Goal: Information Seeking & Learning: Learn about a topic

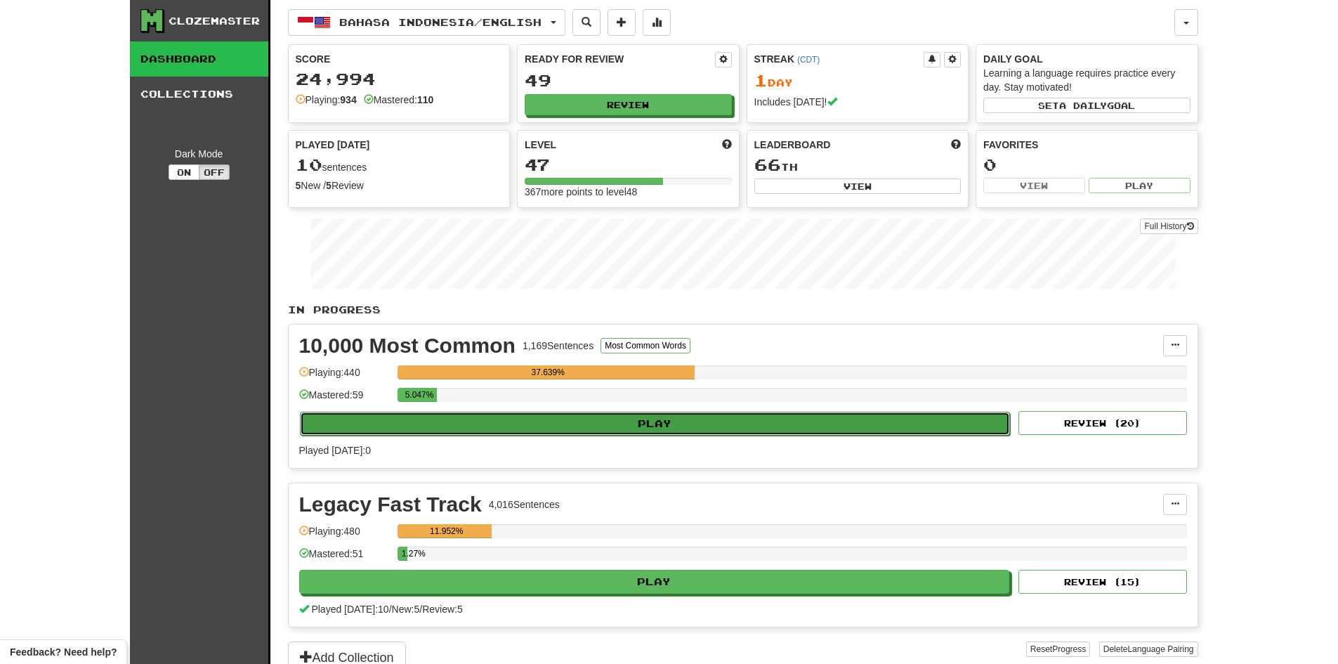
click at [650, 418] on button "Play" at bounding box center [655, 424] width 711 height 24
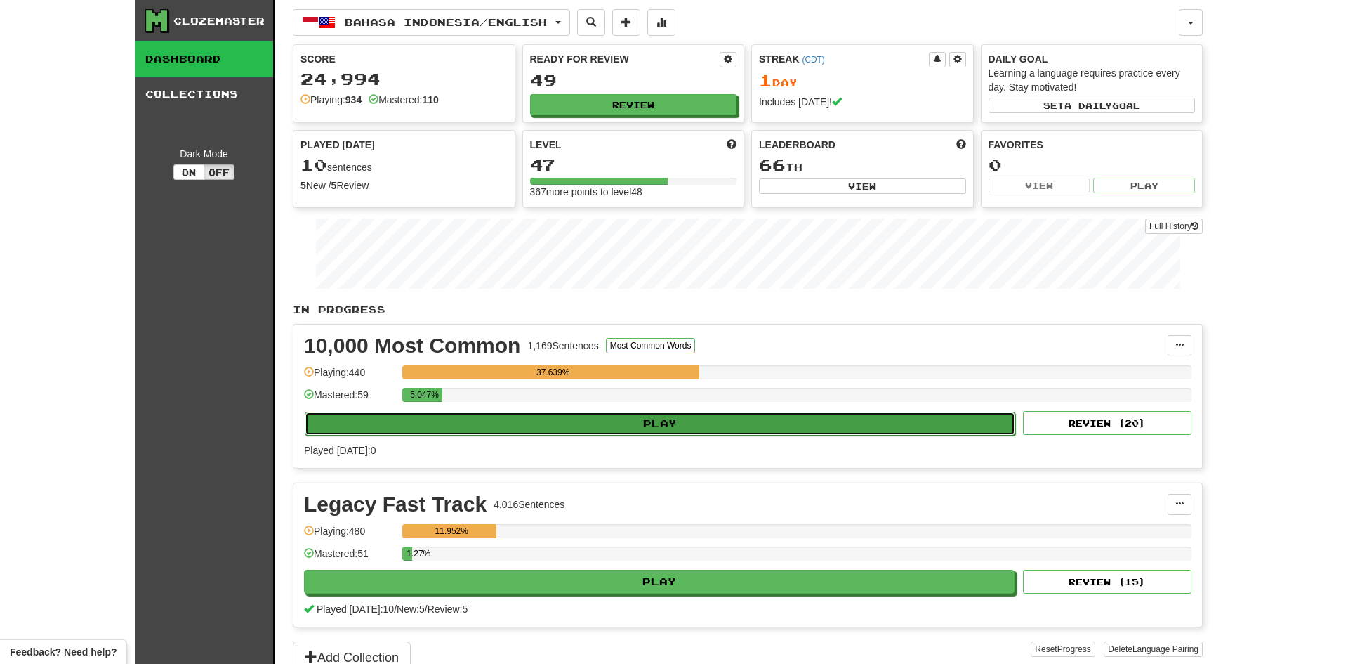
select select "**"
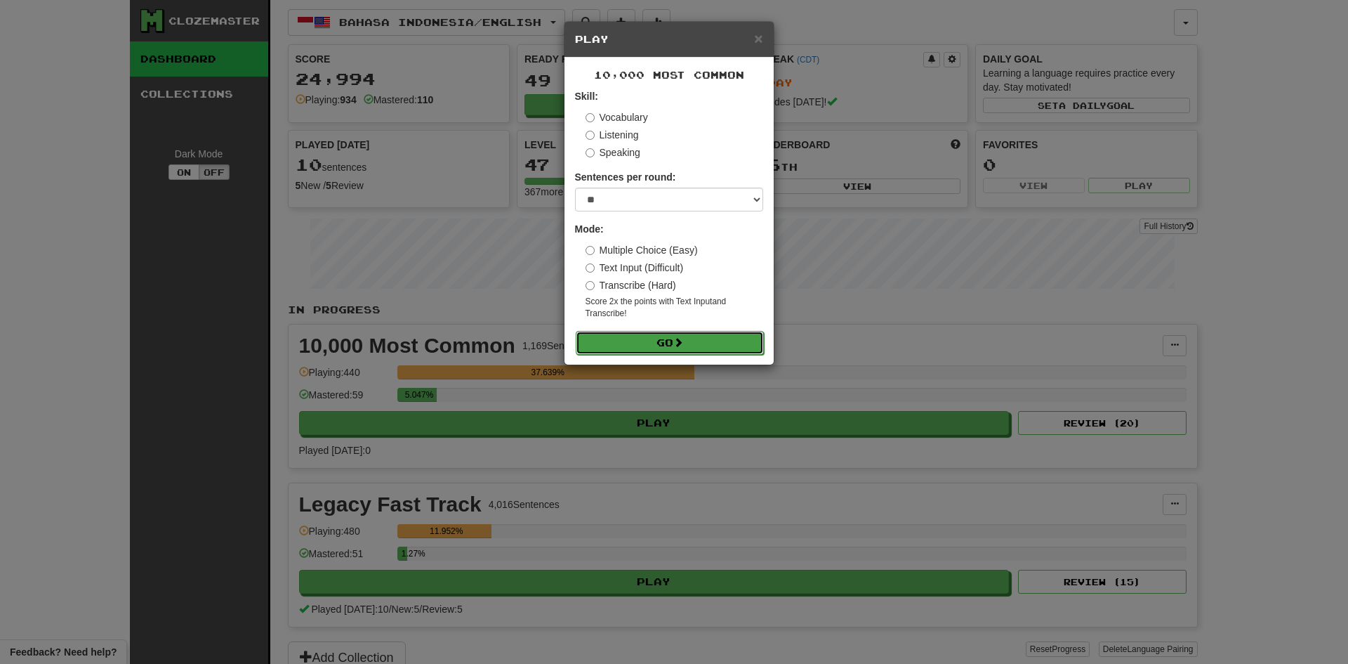
click at [674, 336] on button "Go" at bounding box center [670, 343] width 188 height 24
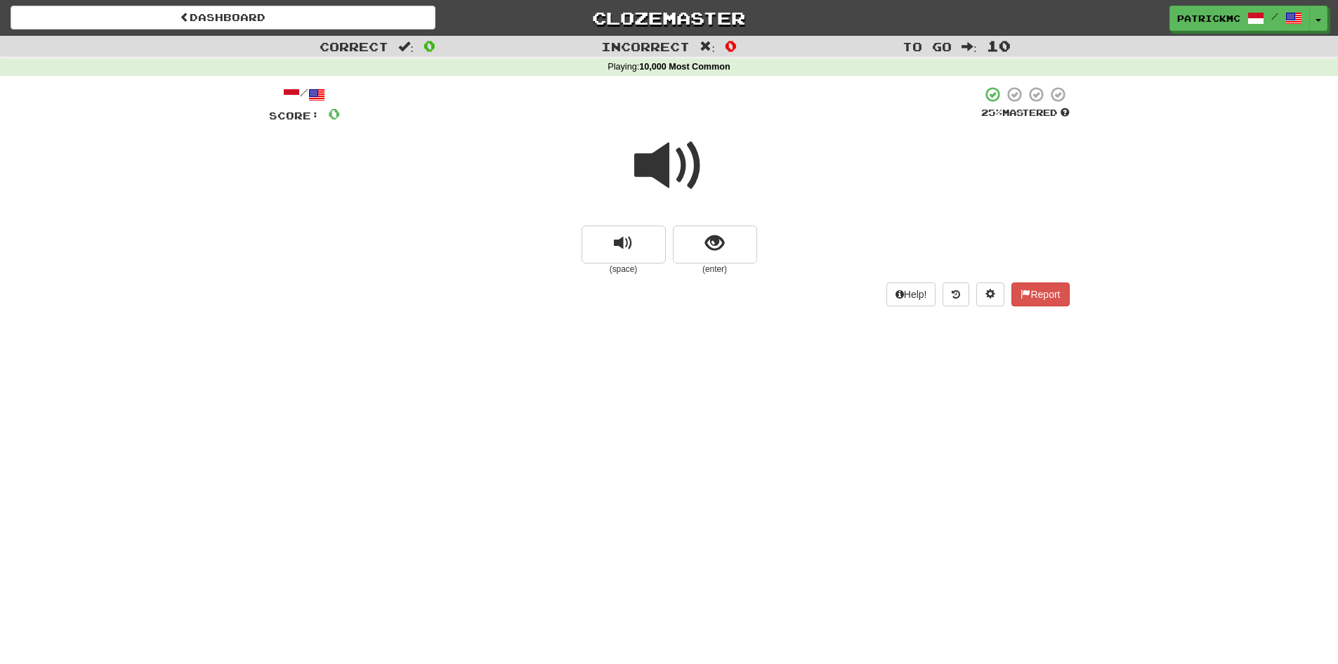
click at [664, 167] on span at bounding box center [669, 166] width 70 height 70
drag, startPoint x: 725, startPoint y: 249, endPoint x: 763, endPoint y: 270, distance: 43.7
click at [724, 248] on button "show sentence" at bounding box center [715, 244] width 84 height 38
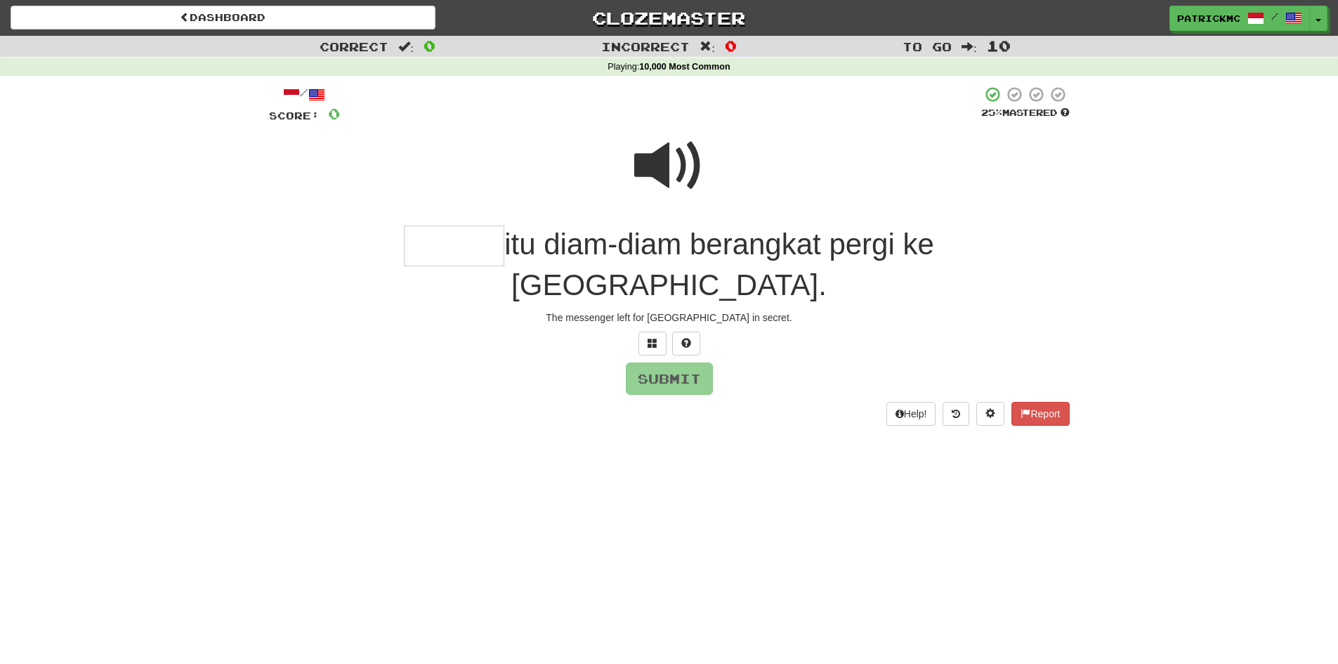
click at [666, 146] on span at bounding box center [669, 166] width 70 height 70
click at [404, 247] on input "text" at bounding box center [454, 245] width 100 height 41
type input "******"
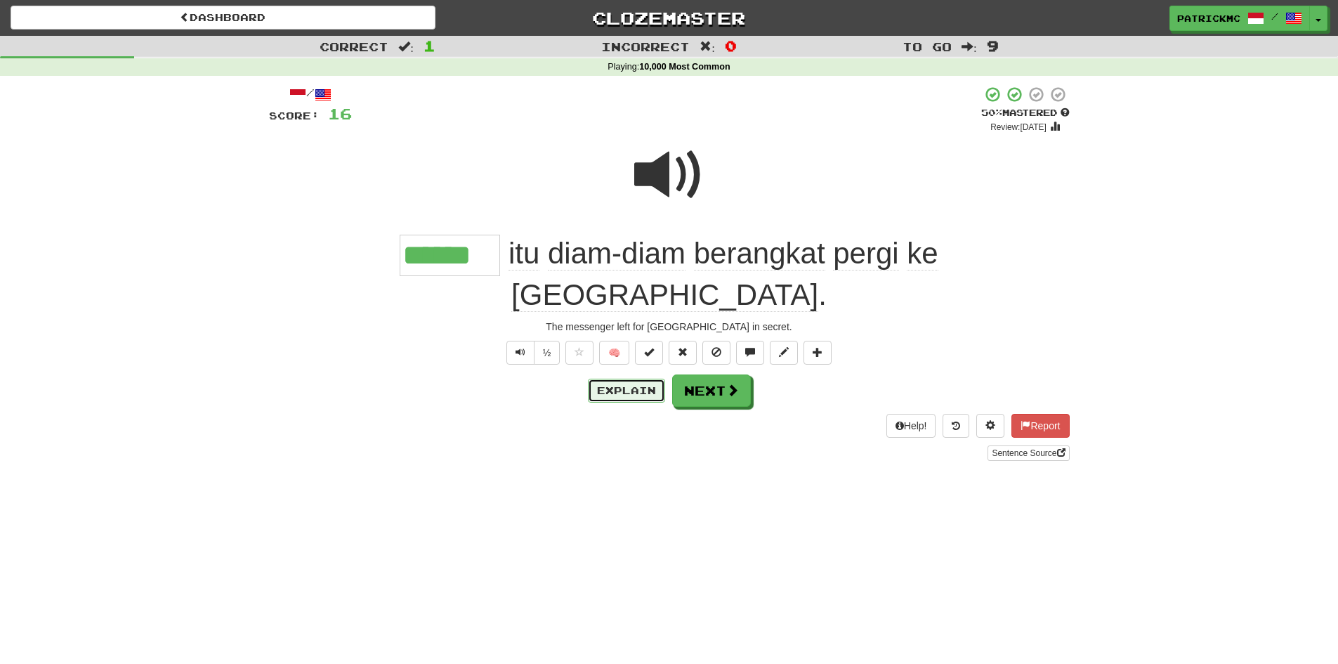
click at [624, 379] on button "Explain" at bounding box center [626, 391] width 77 height 24
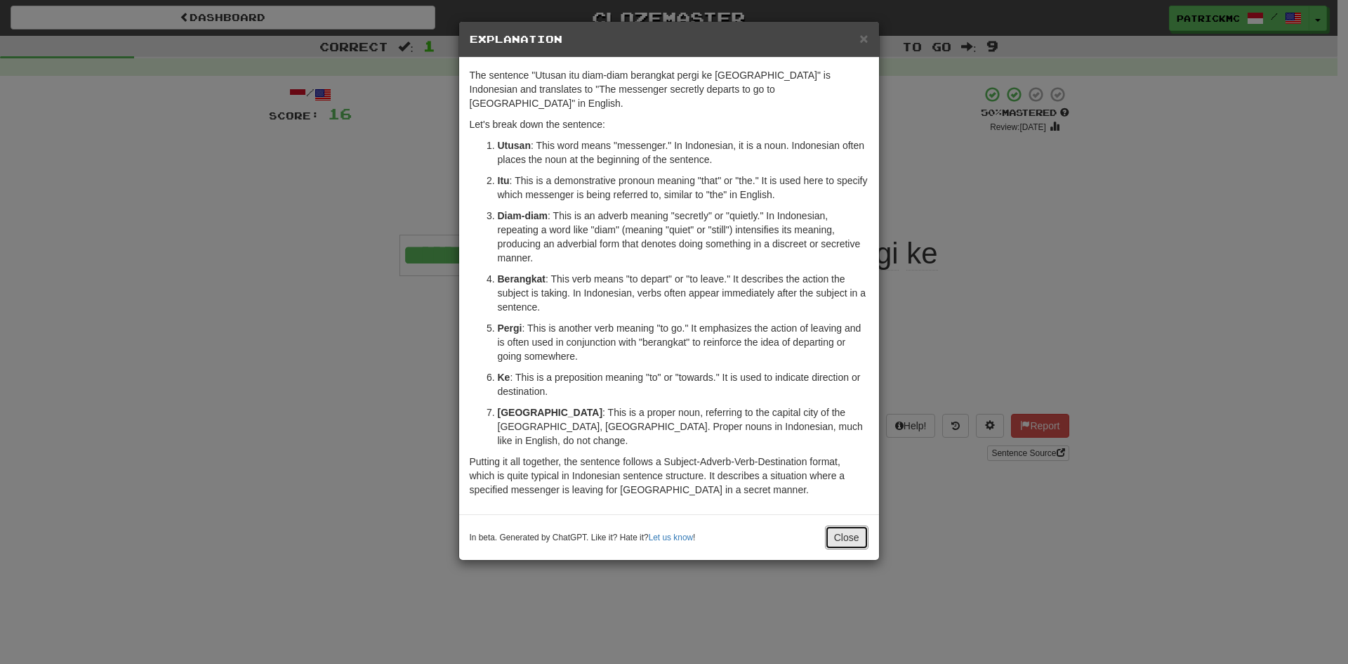
drag, startPoint x: 848, startPoint y: 511, endPoint x: 773, endPoint y: 555, distance: 87.2
click at [848, 525] on button "Close" at bounding box center [847, 537] width 44 height 24
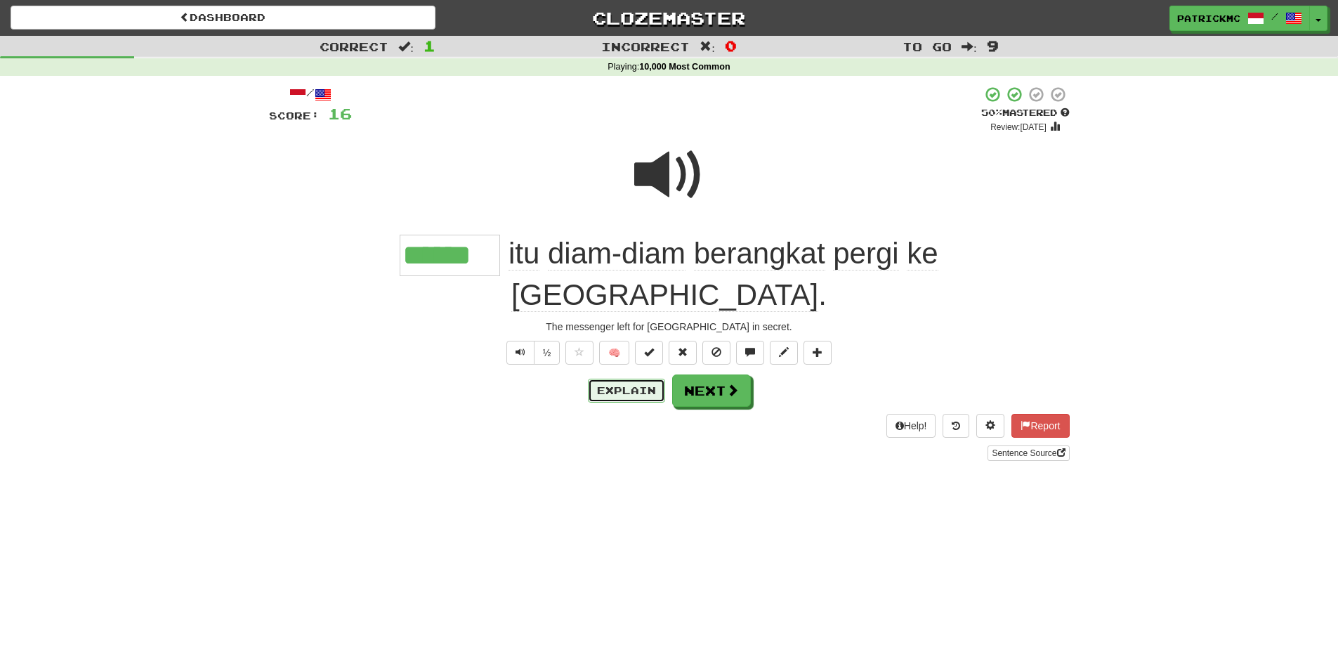
click at [641, 379] on button "Explain" at bounding box center [626, 391] width 77 height 24
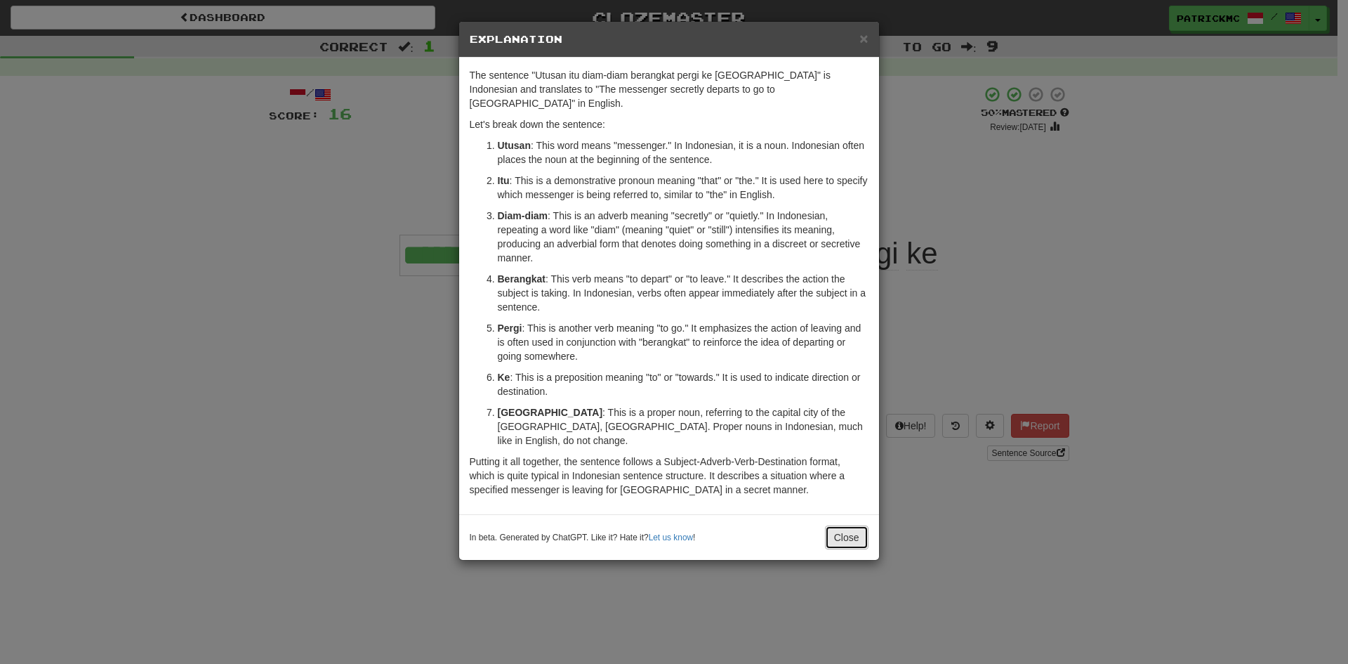
click at [845, 525] on button "Close" at bounding box center [847, 537] width 44 height 24
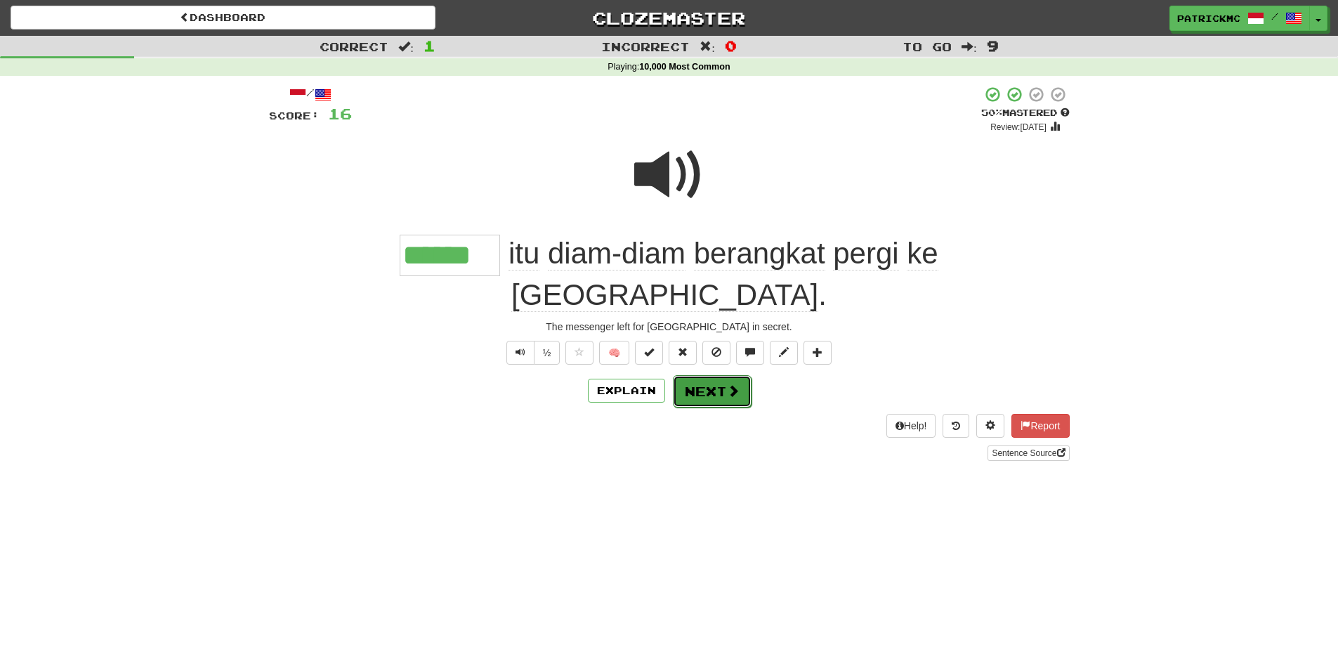
click at [722, 375] on button "Next" at bounding box center [712, 391] width 79 height 32
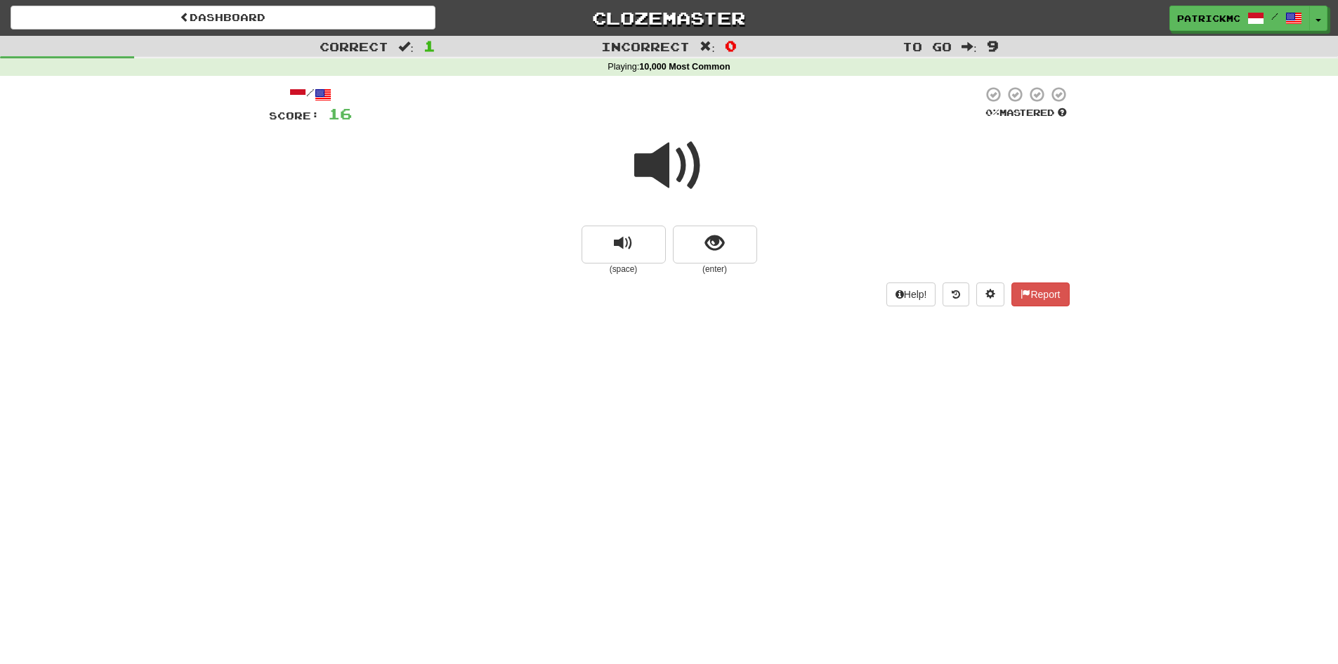
click at [652, 148] on span at bounding box center [669, 166] width 70 height 70
click at [724, 254] on button "show sentence" at bounding box center [715, 244] width 84 height 38
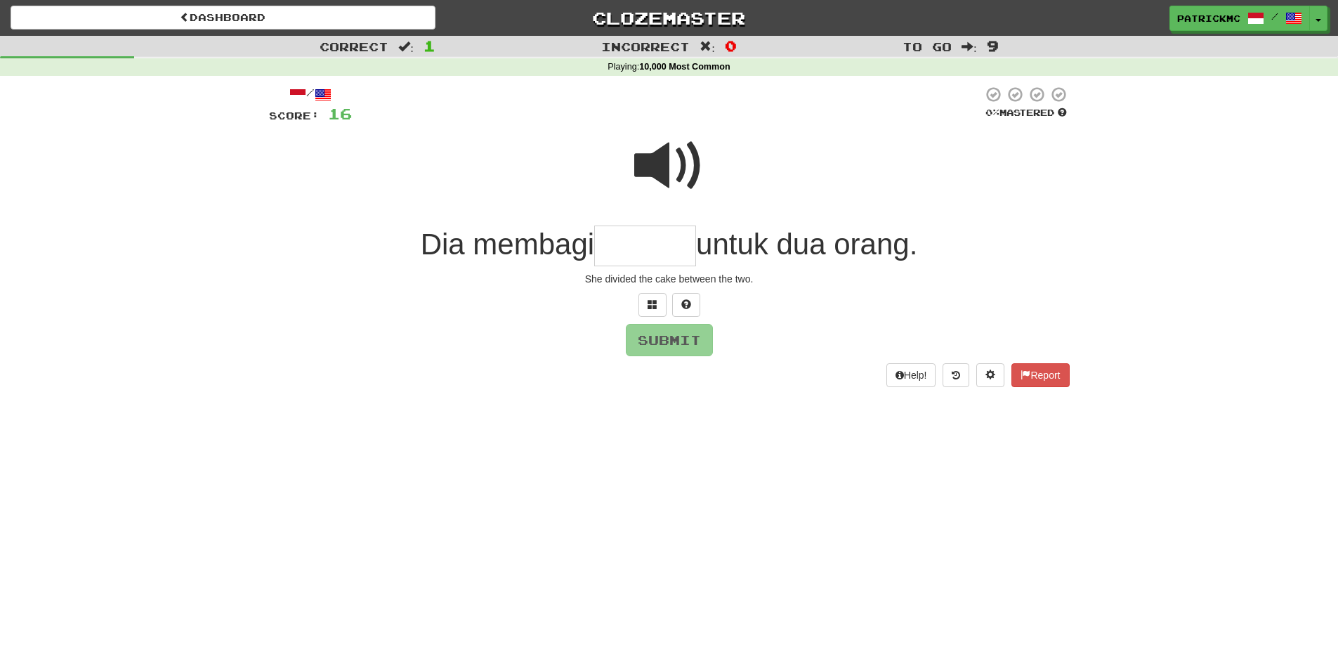
click at [678, 133] on span at bounding box center [669, 166] width 70 height 70
click at [649, 248] on input "text" at bounding box center [645, 245] width 102 height 41
type input "******"
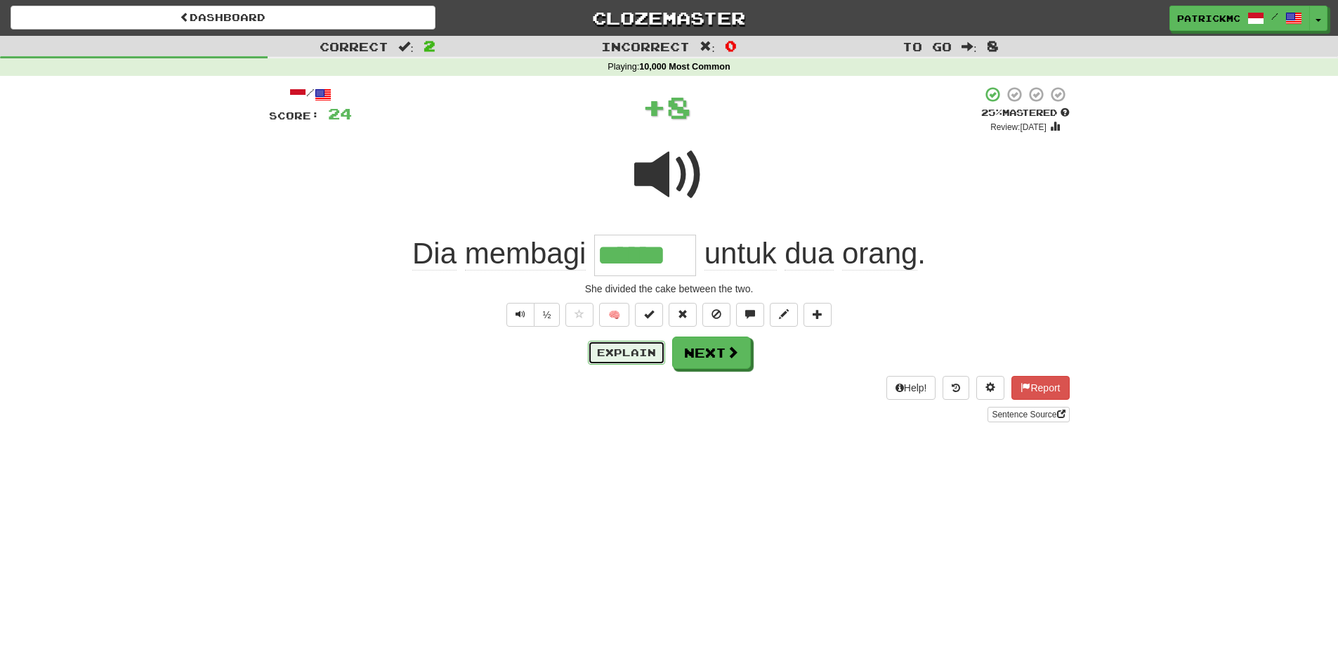
click at [631, 351] on button "Explain" at bounding box center [626, 353] width 77 height 24
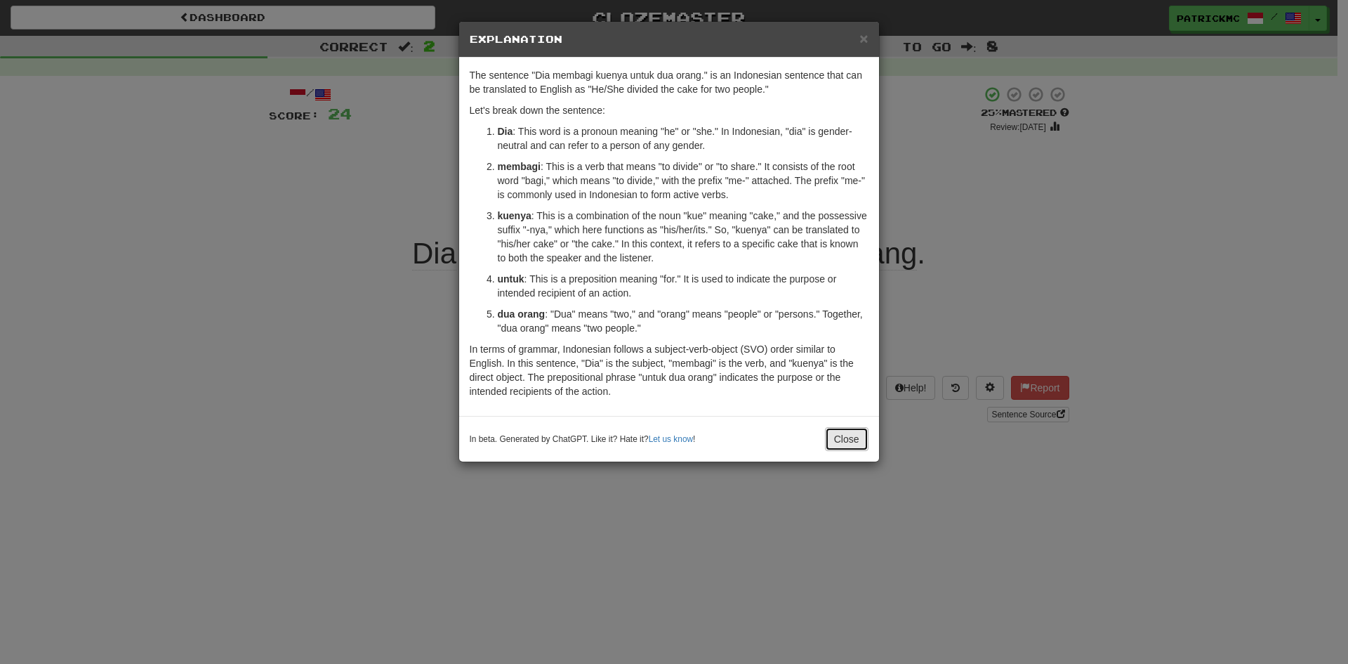
click at [853, 434] on button "Close" at bounding box center [847, 439] width 44 height 24
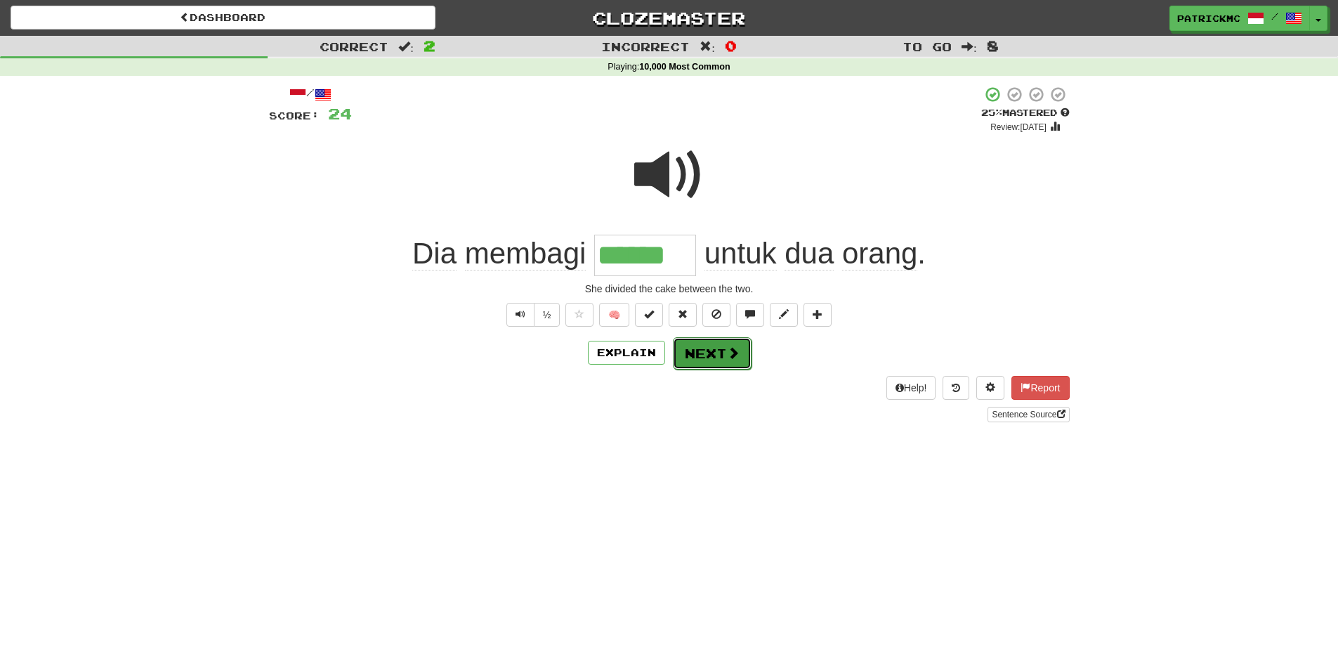
click at [727, 347] on span at bounding box center [733, 352] width 13 height 13
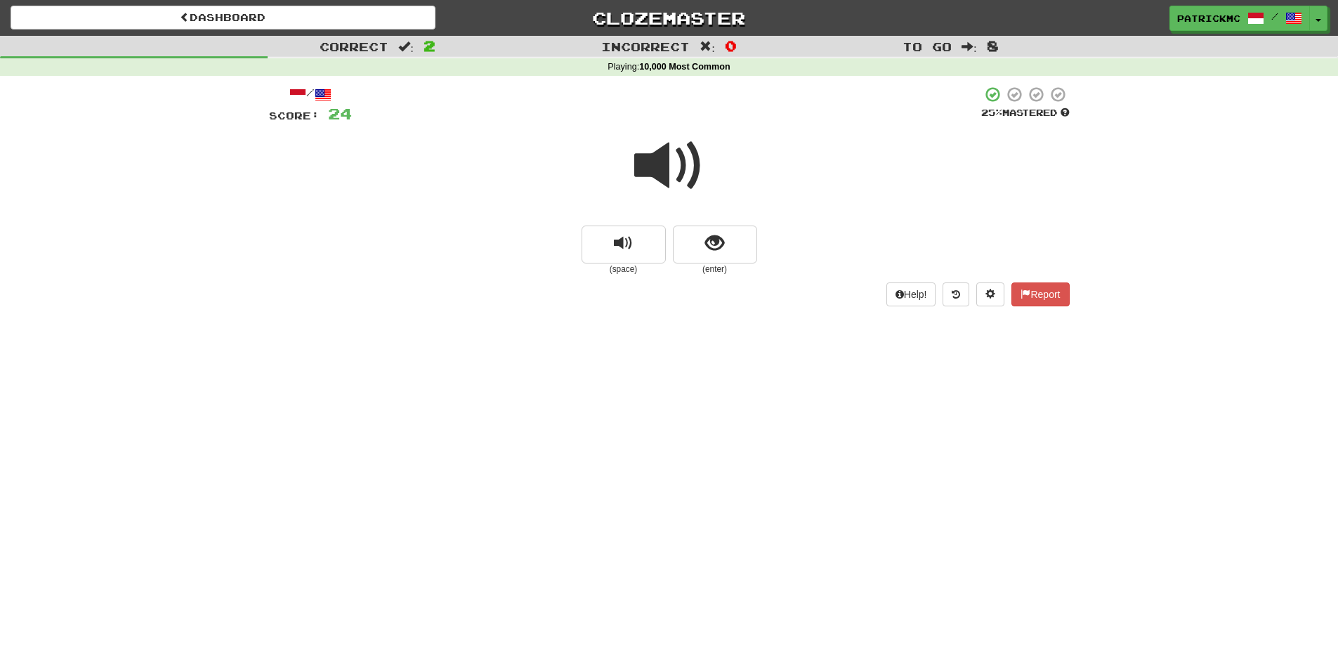
click at [674, 171] on span at bounding box center [669, 166] width 70 height 70
click at [730, 244] on button "show sentence" at bounding box center [715, 244] width 84 height 38
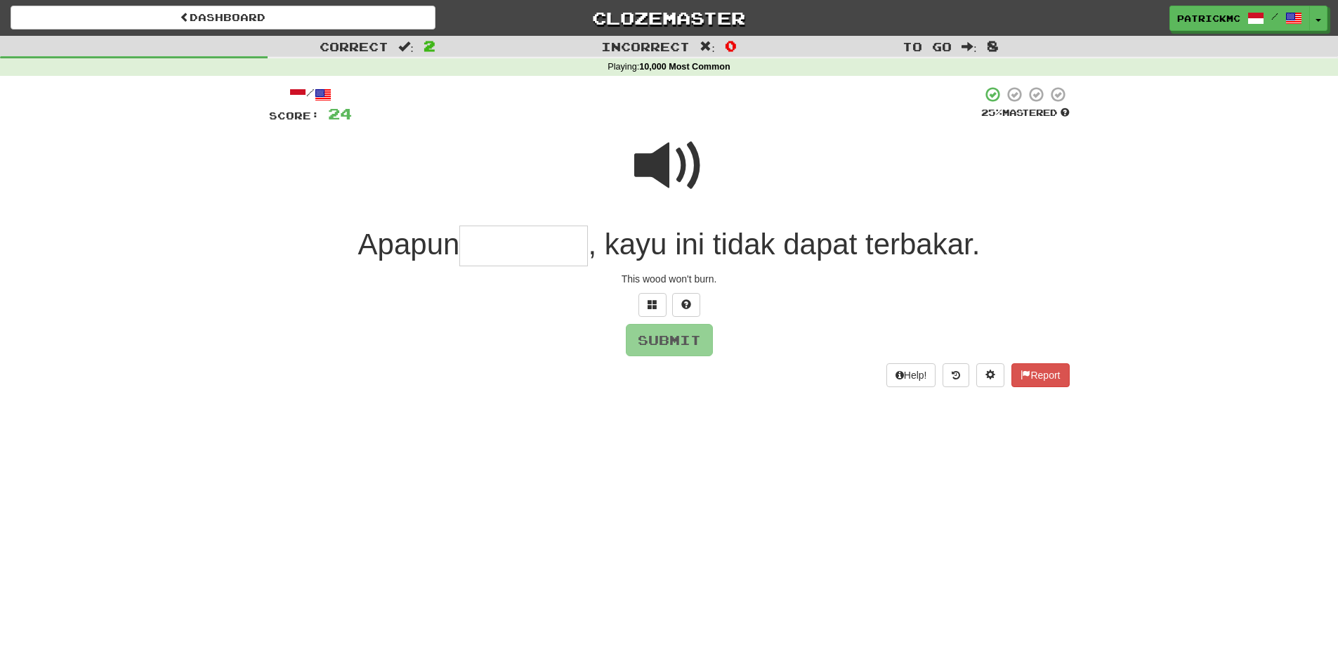
click at [671, 167] on span at bounding box center [669, 166] width 70 height 70
click at [539, 238] on input "text" at bounding box center [523, 245] width 129 height 41
type input "*"
click at [657, 165] on span at bounding box center [669, 166] width 70 height 70
click at [563, 251] on input "*****" at bounding box center [523, 245] width 129 height 41
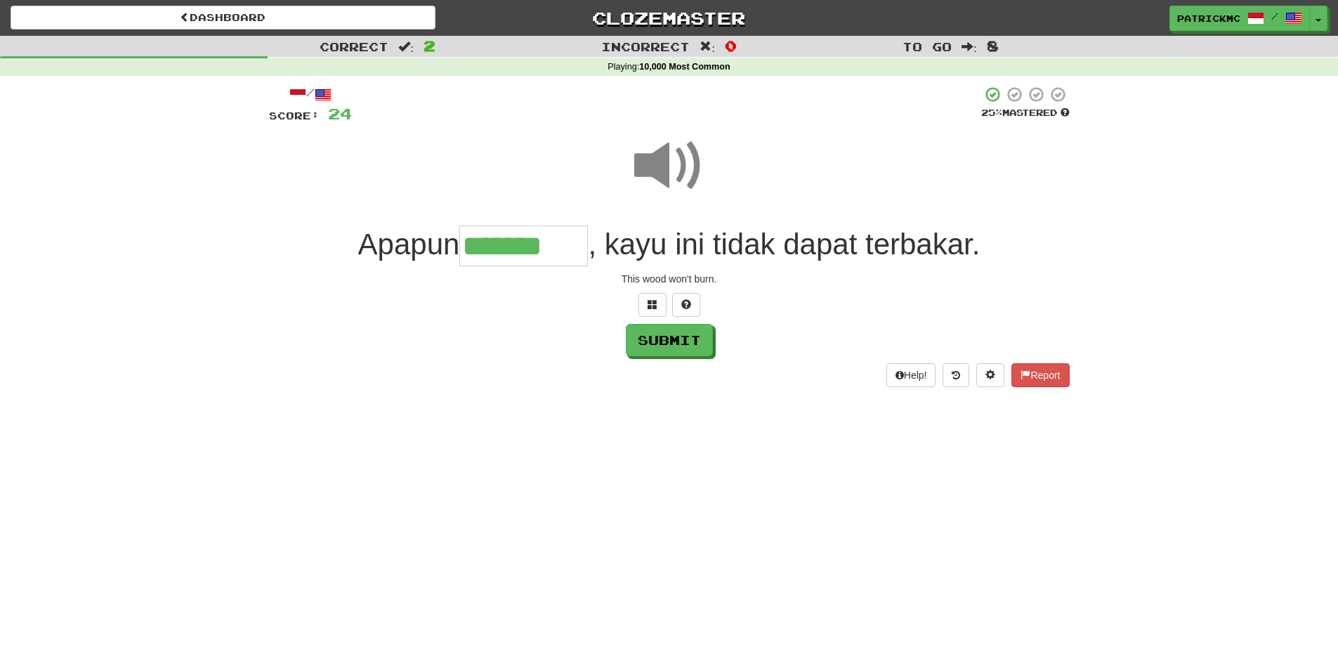
type input "*******"
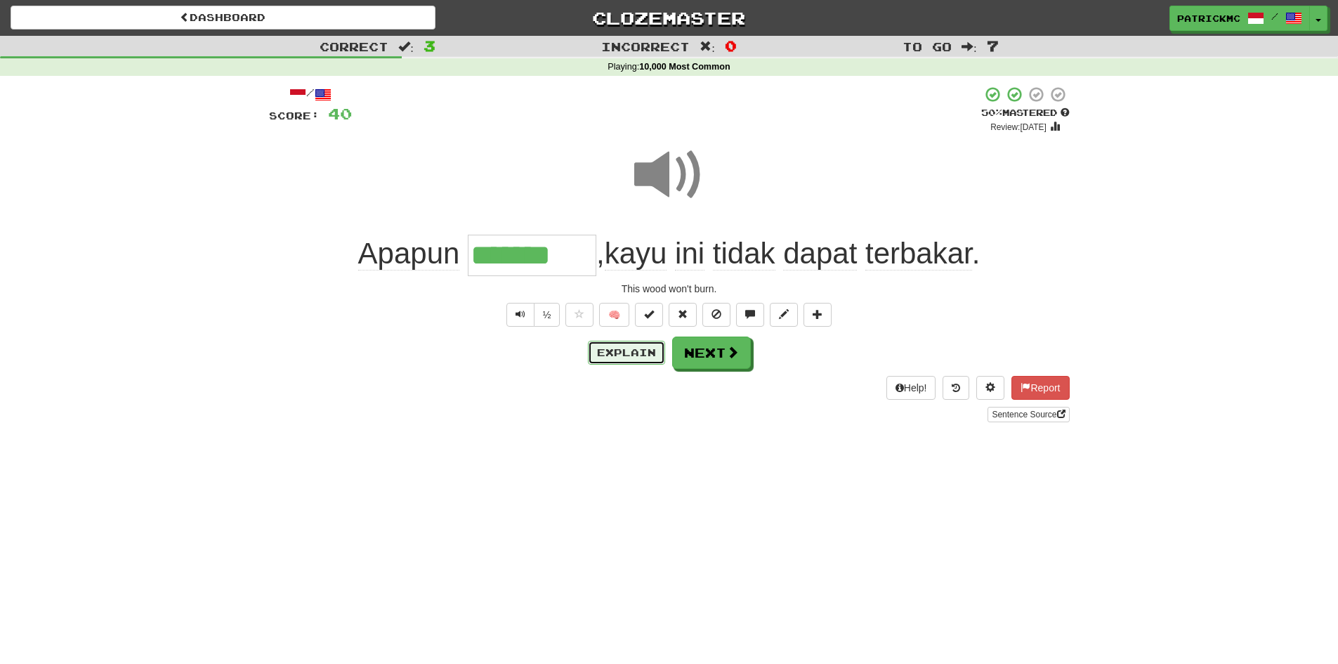
click at [637, 353] on button "Explain" at bounding box center [626, 353] width 77 height 24
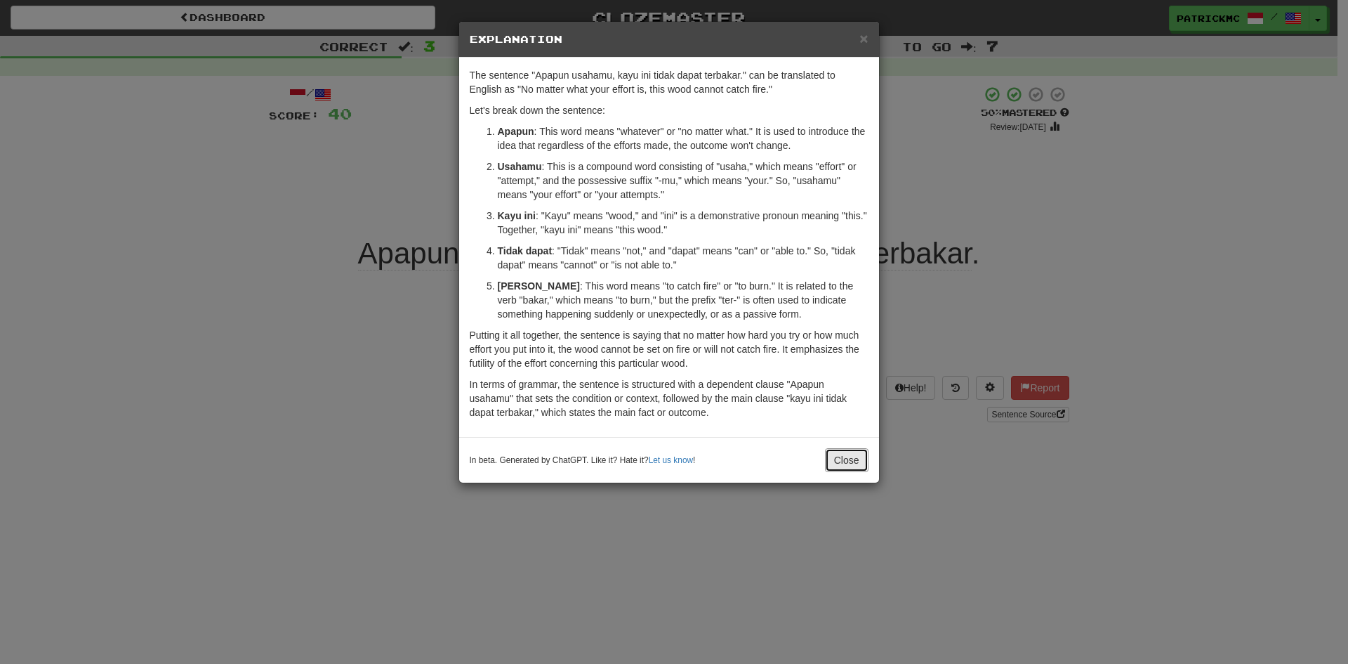
drag, startPoint x: 848, startPoint y: 454, endPoint x: 826, endPoint y: 452, distance: 21.9
click at [848, 457] on button "Close" at bounding box center [847, 460] width 44 height 24
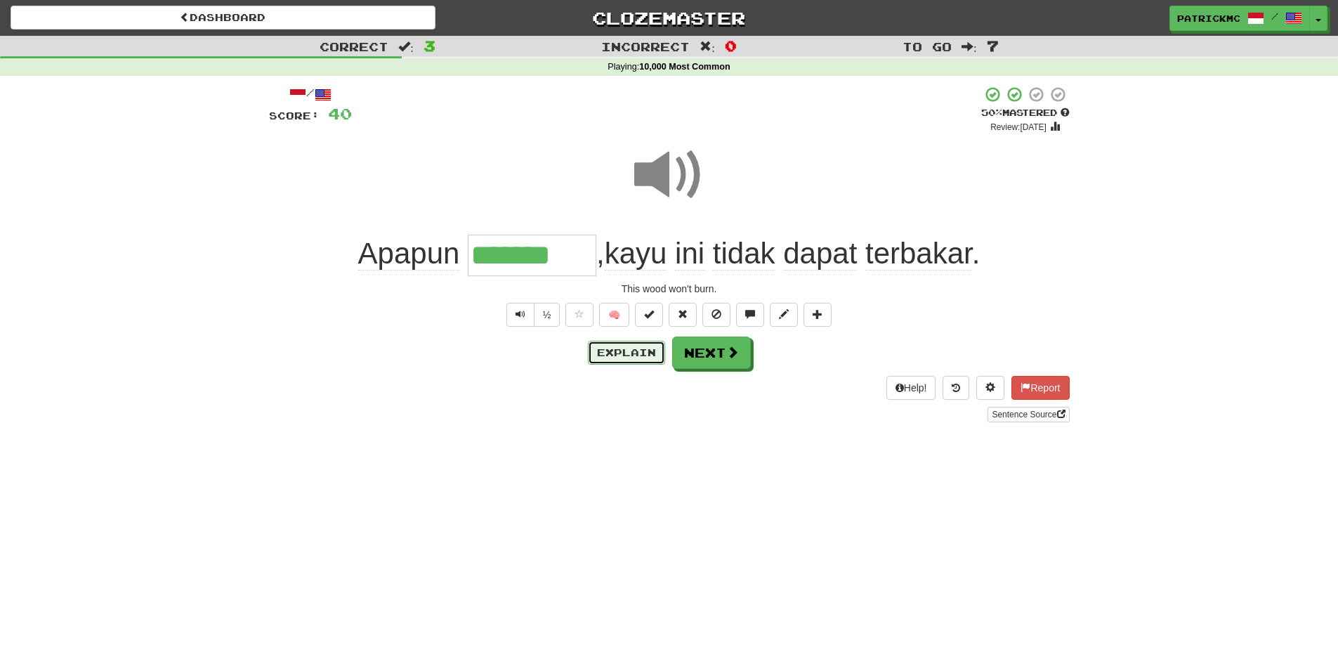
click at [620, 354] on button "Explain" at bounding box center [626, 353] width 77 height 24
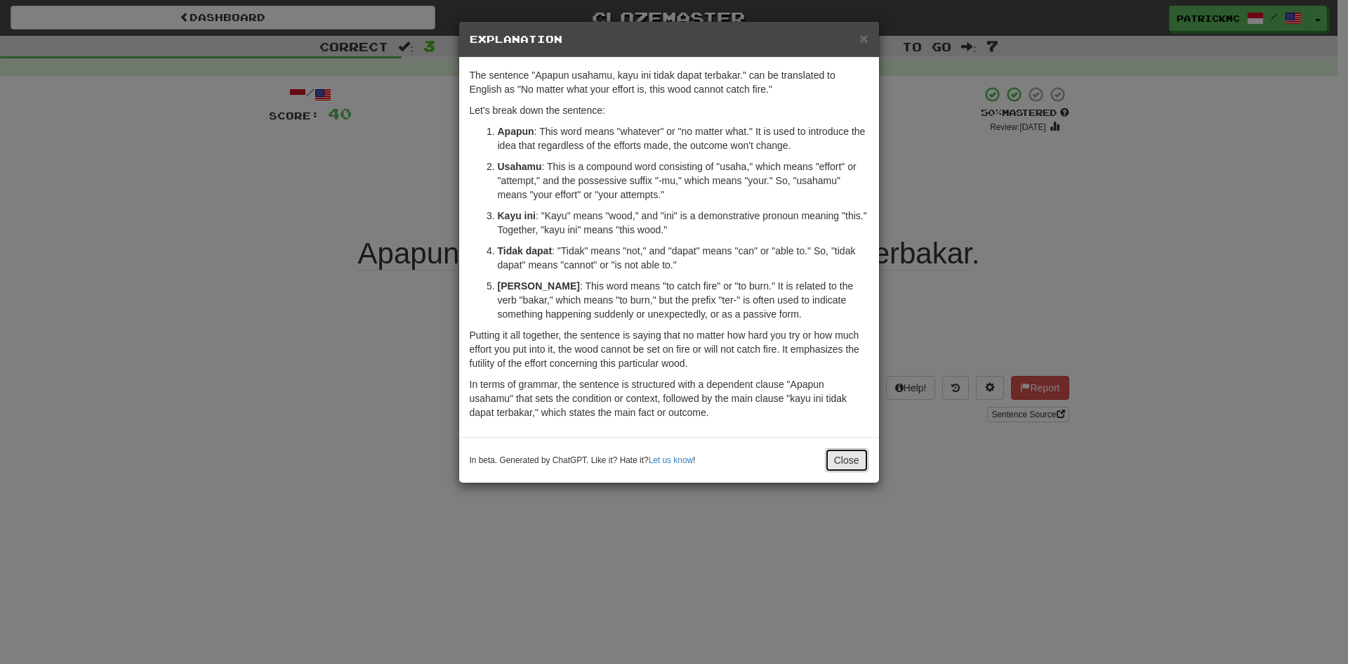
click at [846, 458] on button "Close" at bounding box center [847, 460] width 44 height 24
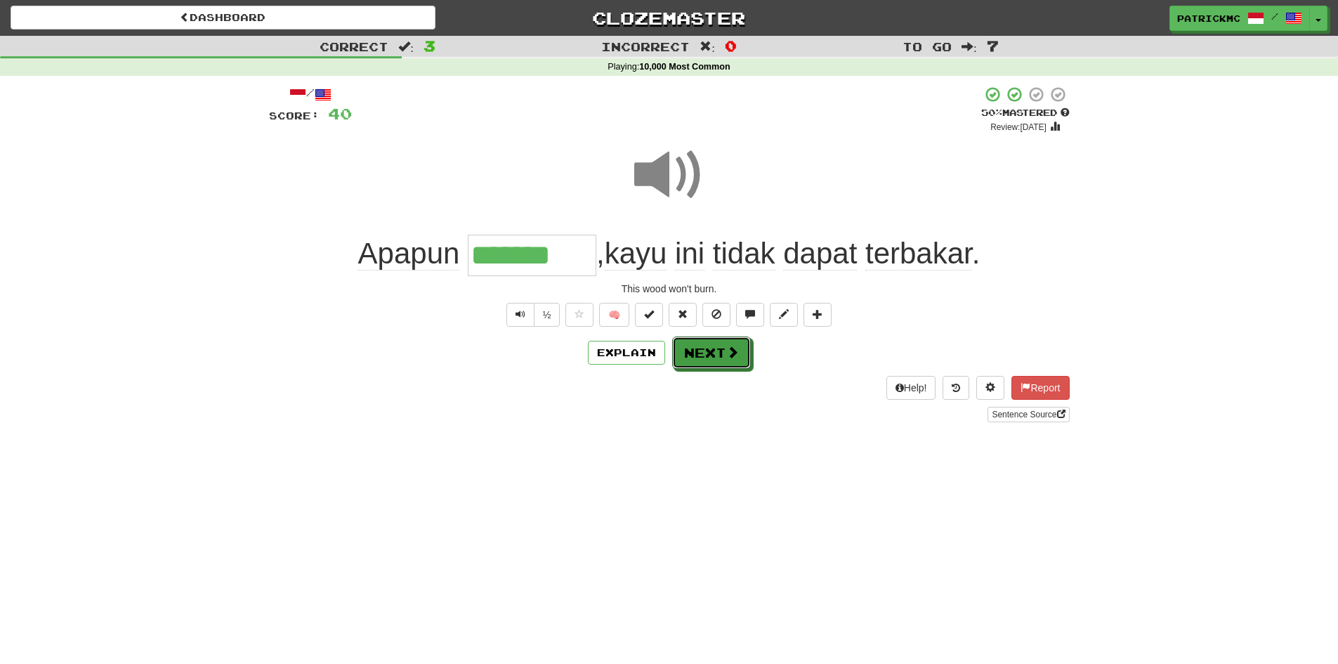
click at [722, 350] on button "Next" at bounding box center [711, 352] width 79 height 32
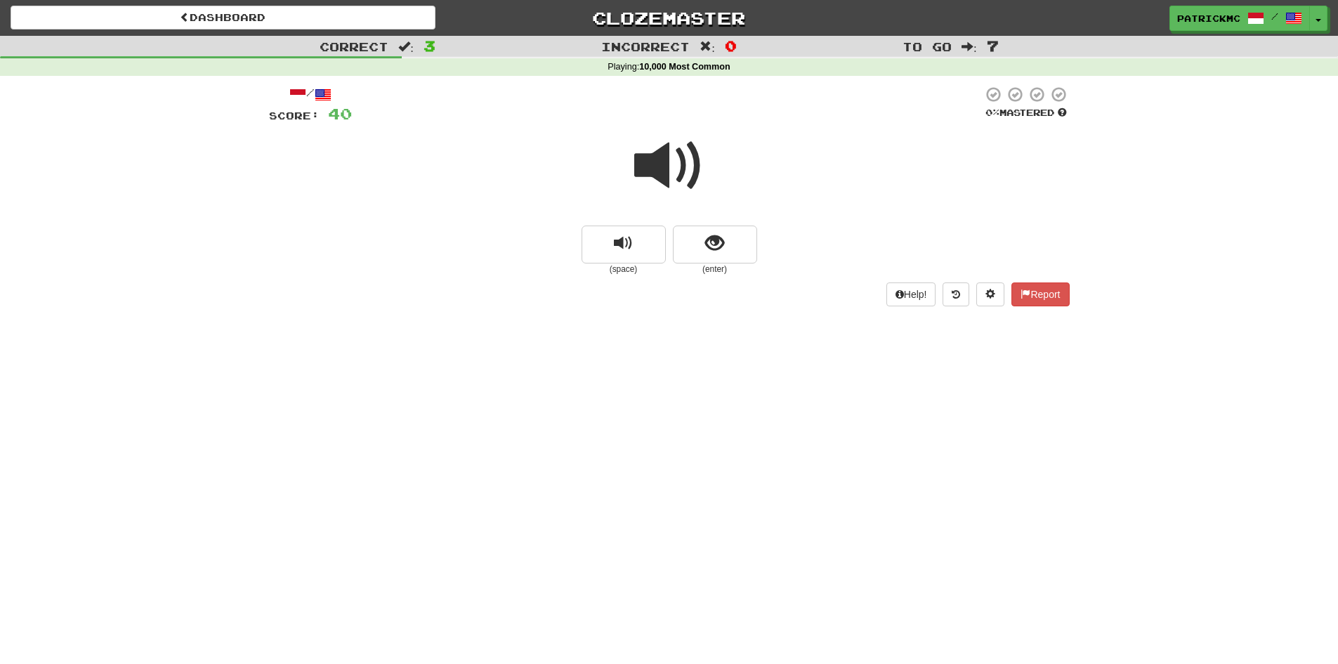
click at [685, 165] on span at bounding box center [669, 166] width 70 height 70
click at [717, 246] on span "show sentence" at bounding box center [714, 243] width 19 height 19
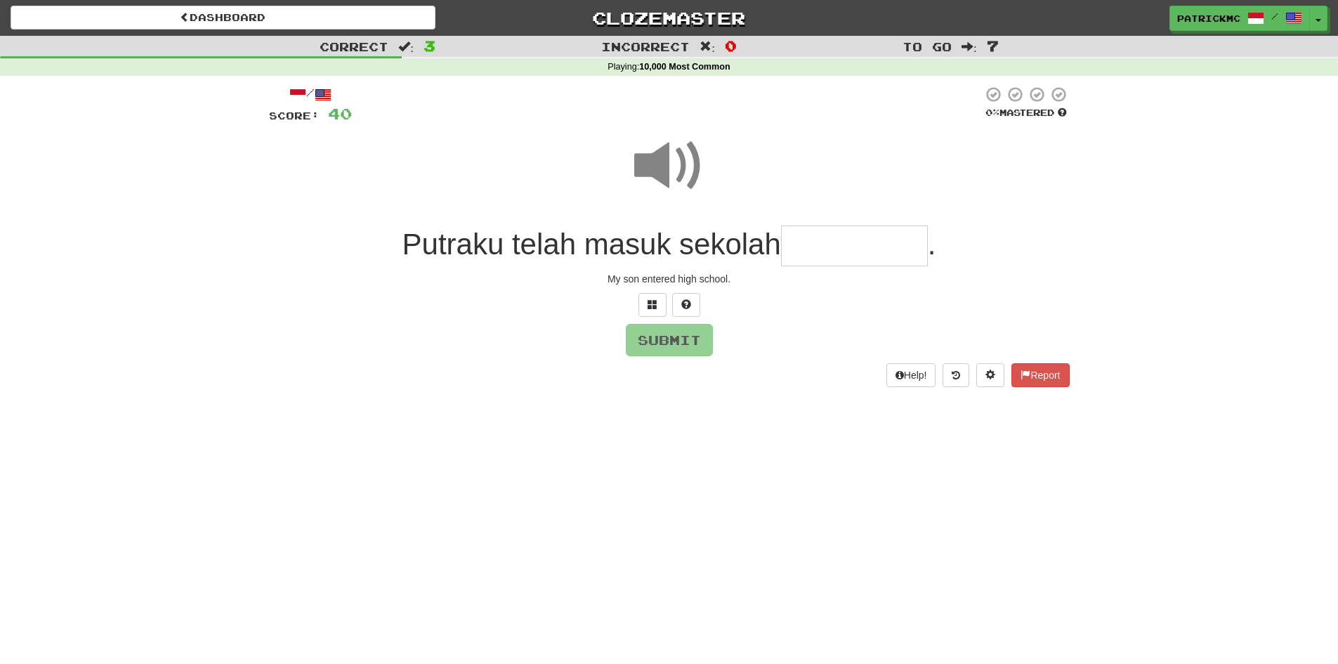
click at [825, 239] on input "text" at bounding box center [854, 245] width 147 height 41
click at [671, 166] on span at bounding box center [669, 166] width 70 height 70
click at [917, 251] on input "*******" at bounding box center [854, 245] width 147 height 41
type input "********"
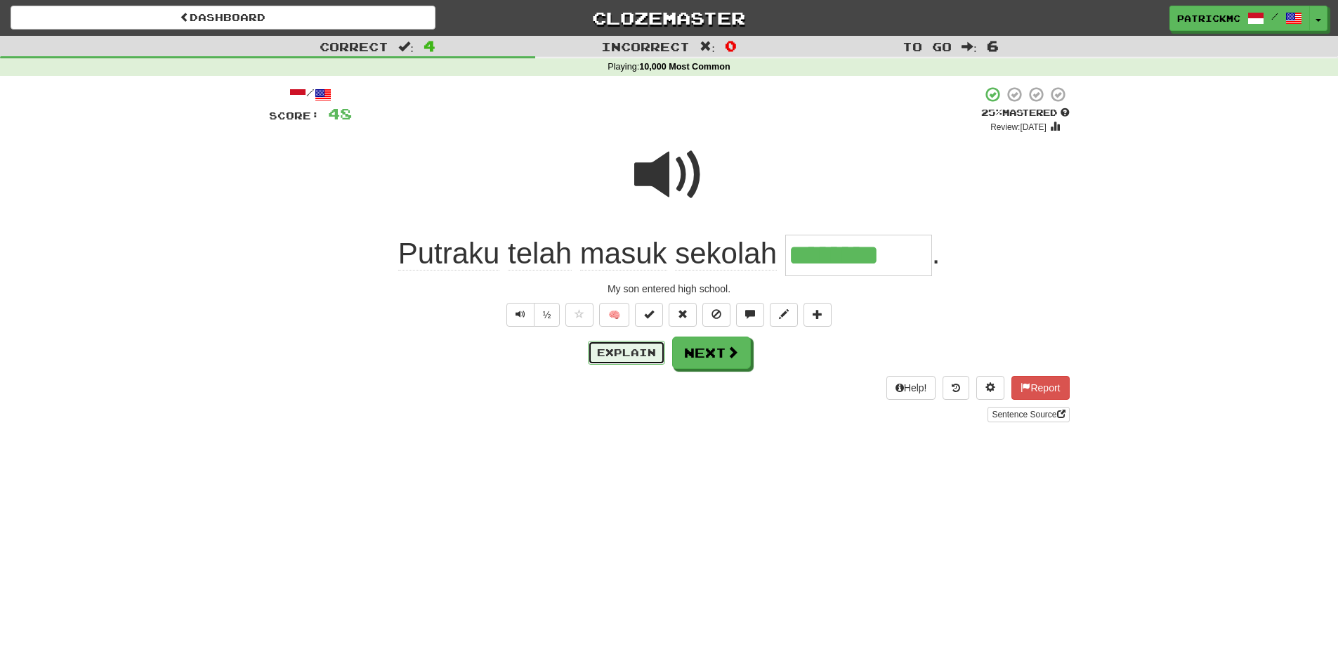
click at [623, 353] on button "Explain" at bounding box center [626, 353] width 77 height 24
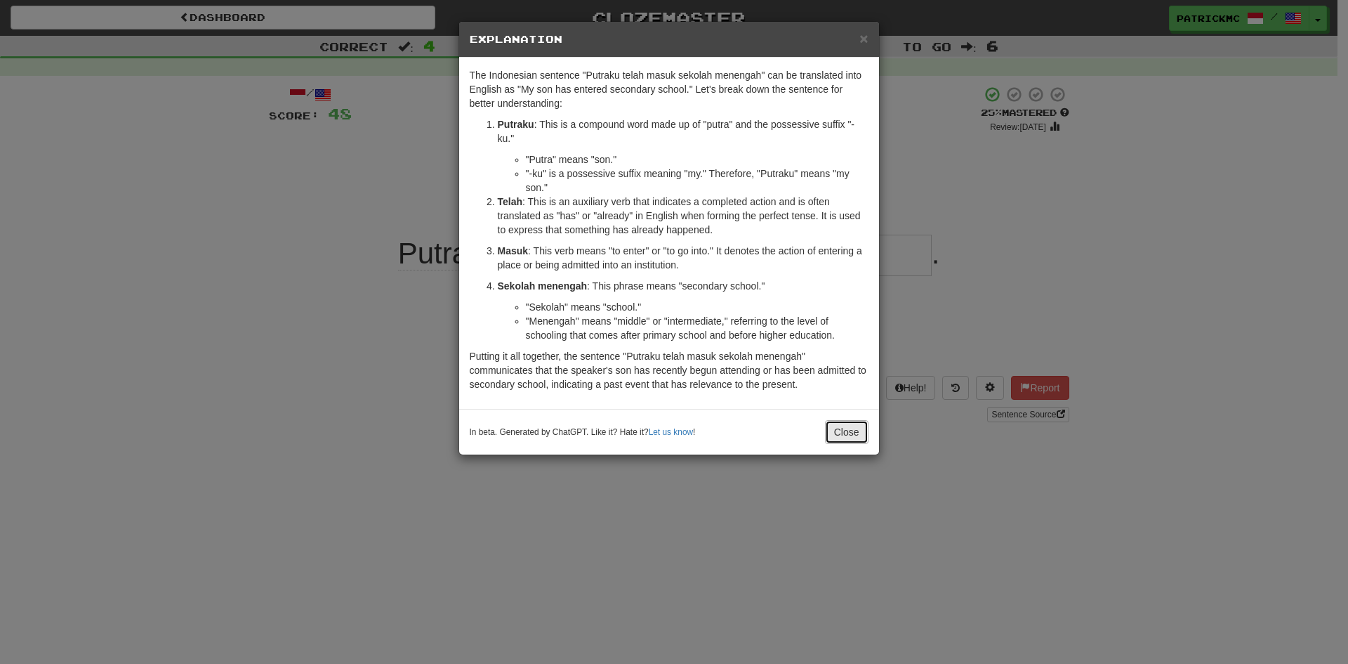
click at [851, 430] on button "Close" at bounding box center [847, 432] width 44 height 24
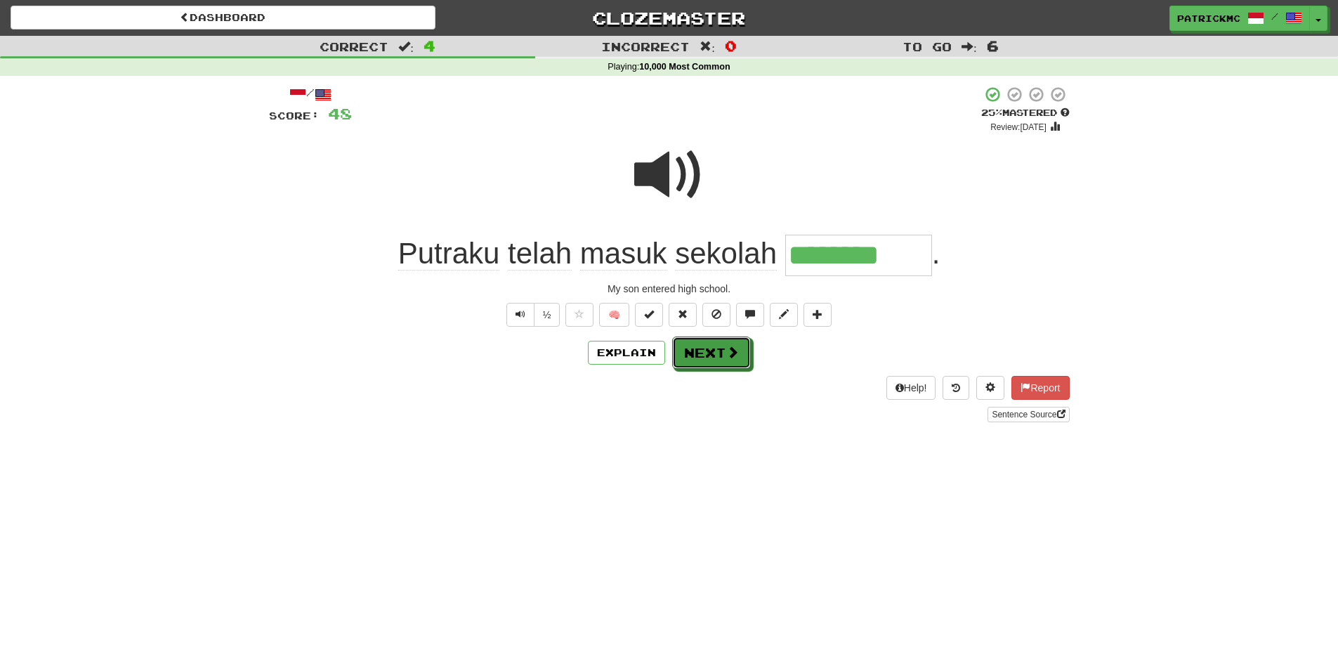
drag, startPoint x: 693, startPoint y: 350, endPoint x: 712, endPoint y: 363, distance: 23.2
click at [693, 350] on button "Next" at bounding box center [711, 352] width 79 height 32
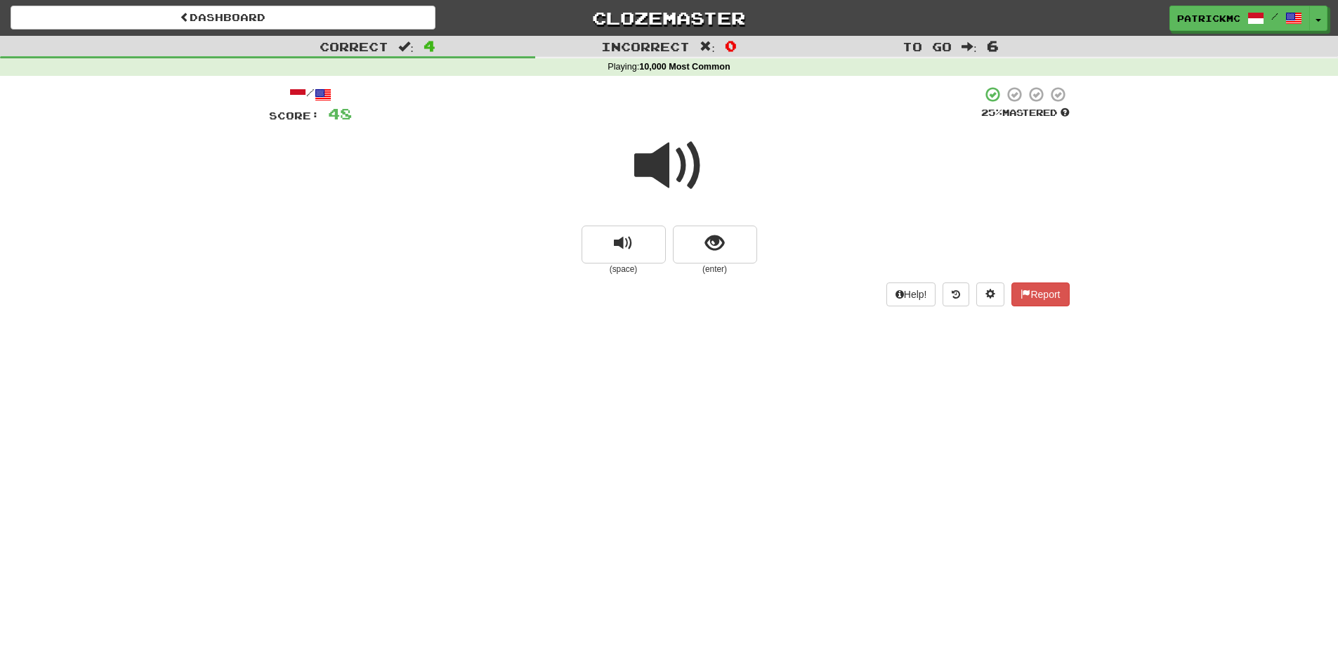
click at [681, 149] on span at bounding box center [669, 166] width 70 height 70
click at [720, 244] on span "show sentence" at bounding box center [714, 243] width 19 height 19
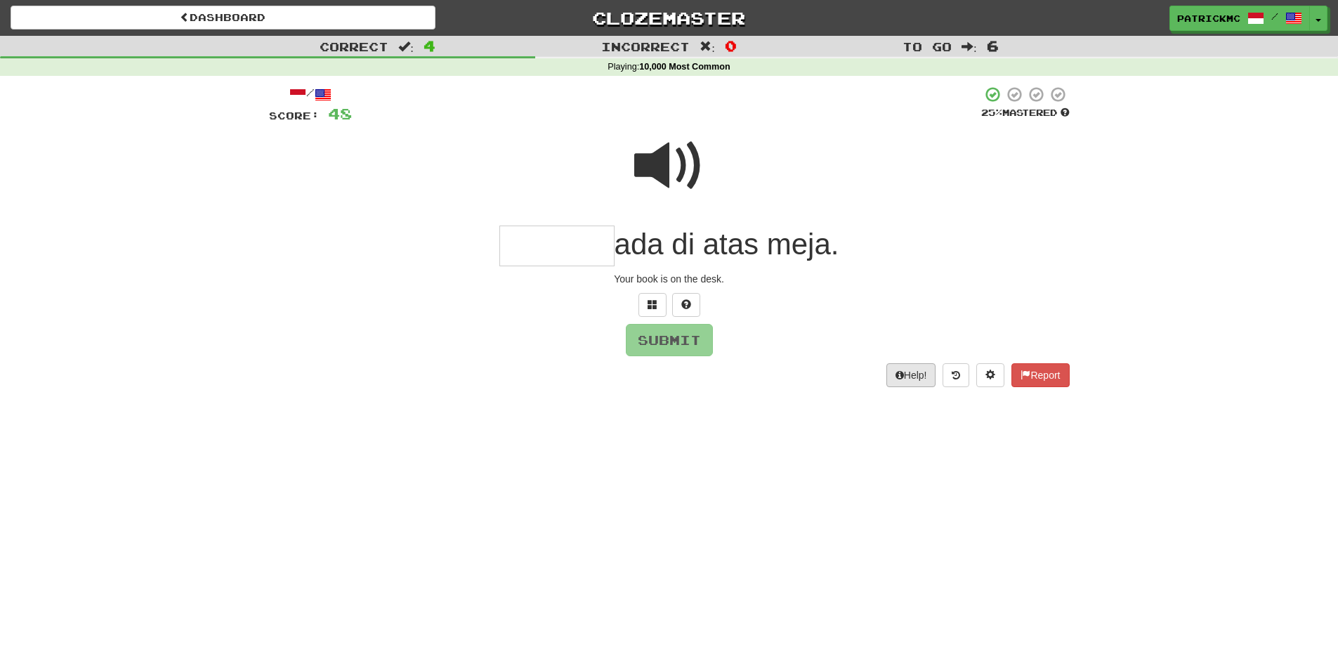
type input "*"
type input "******"
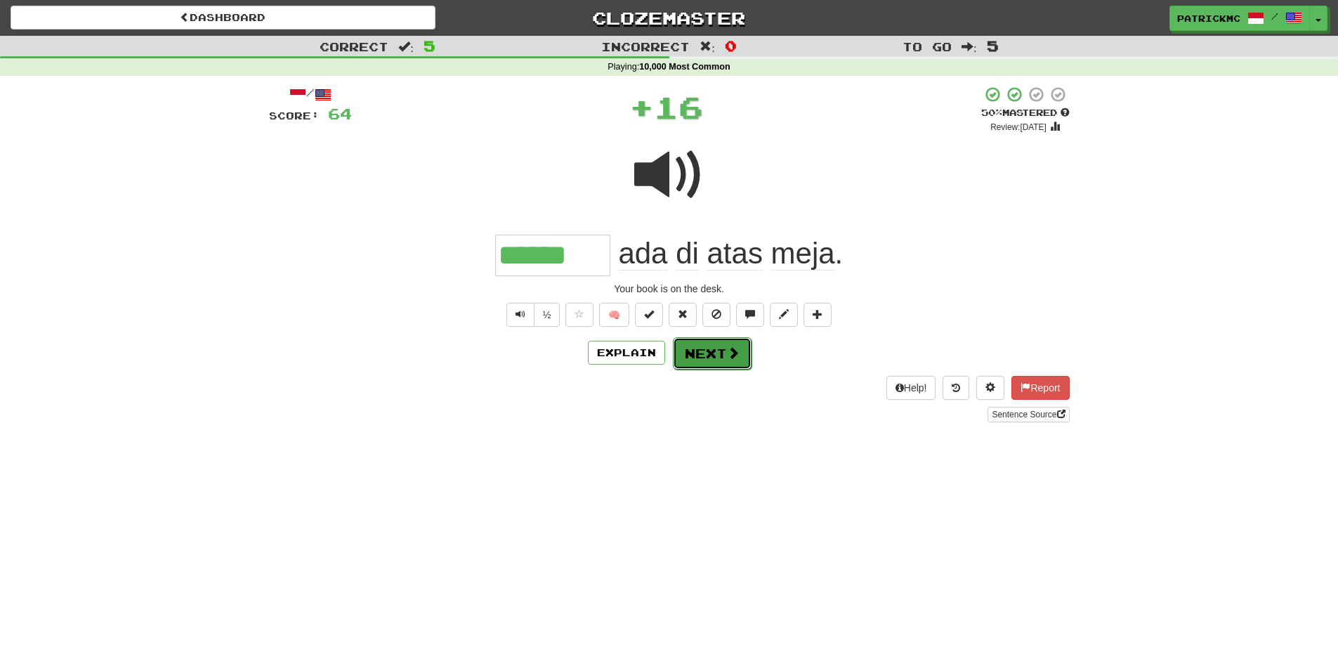
click at [728, 362] on button "Next" at bounding box center [712, 353] width 79 height 32
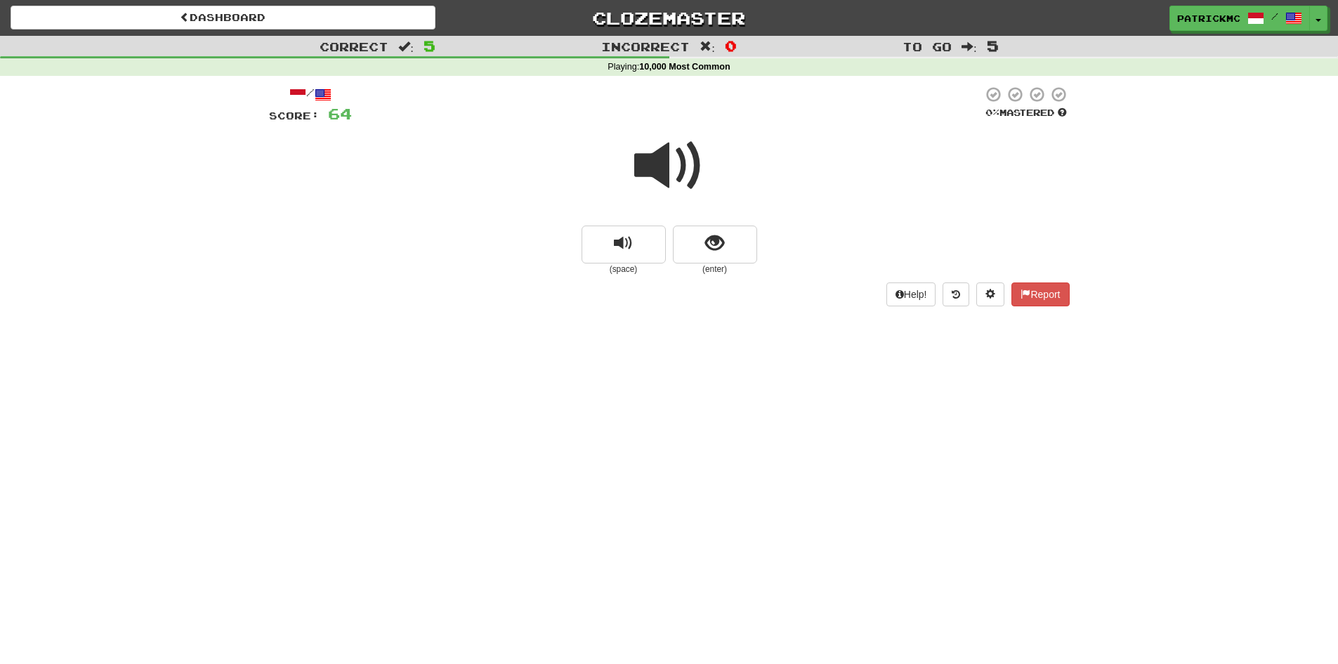
click at [673, 157] on span at bounding box center [669, 166] width 70 height 70
click at [718, 248] on span "show sentence" at bounding box center [714, 243] width 19 height 19
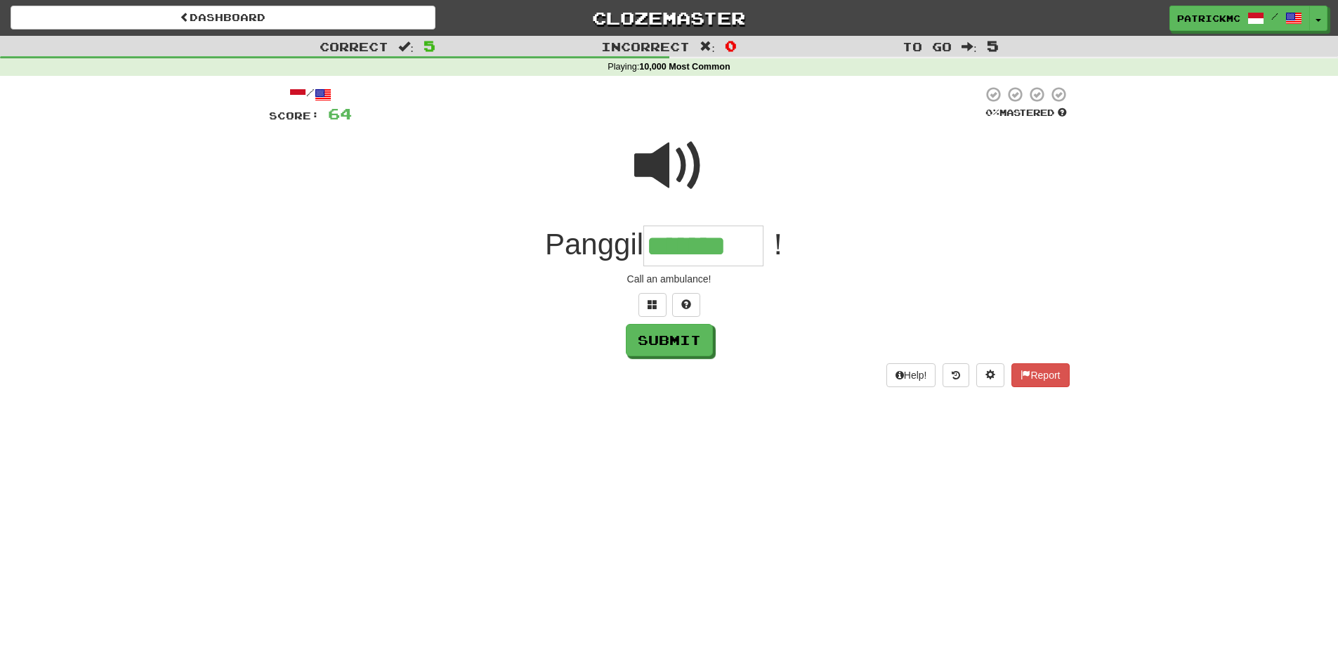
type input "*******"
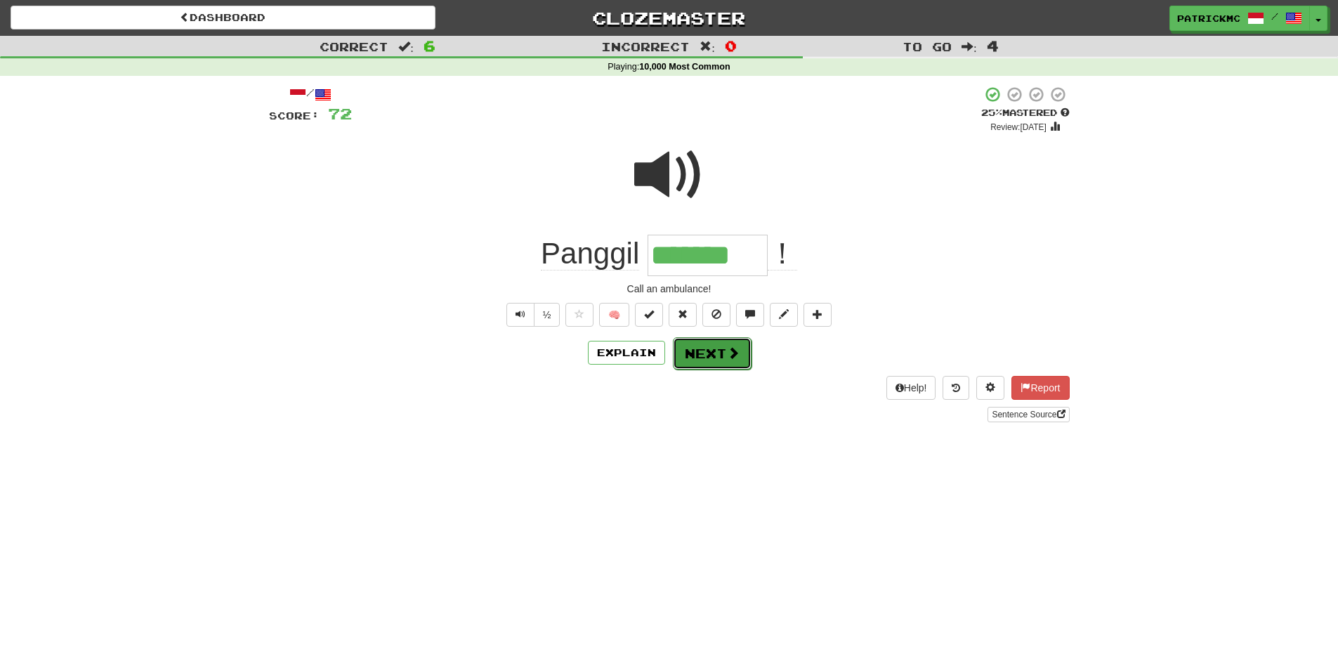
click at [718, 357] on button "Next" at bounding box center [712, 353] width 79 height 32
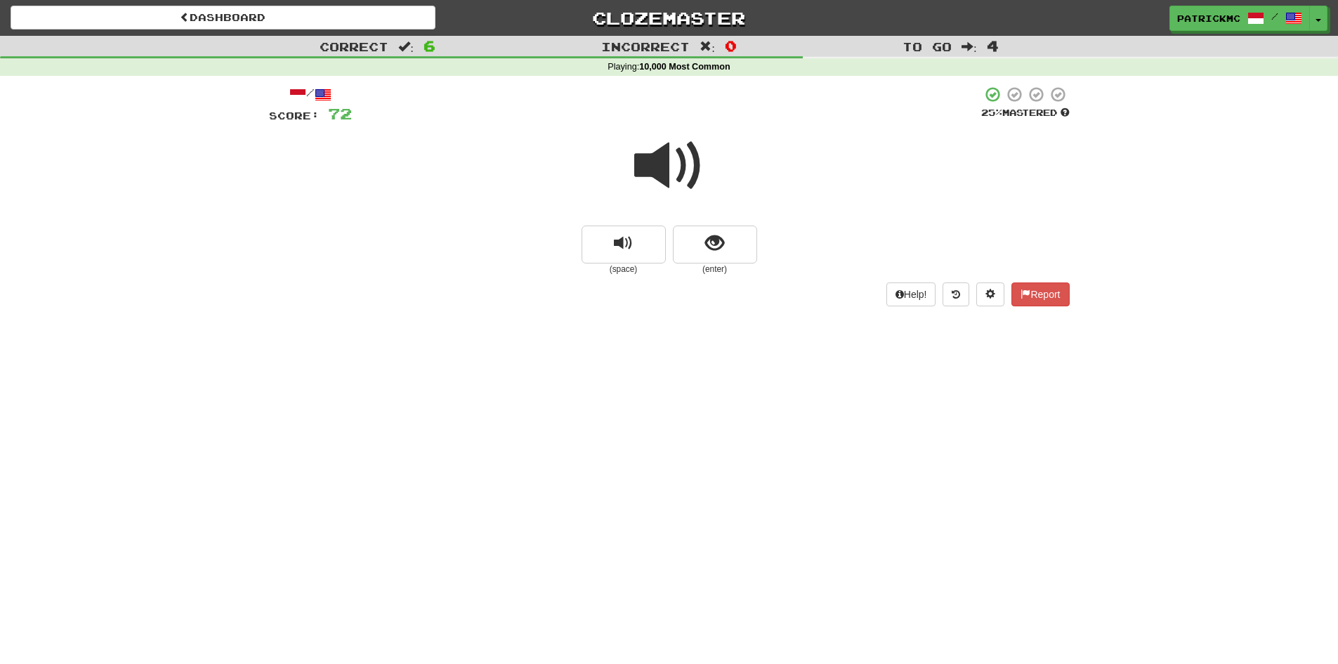
click at [667, 166] on span at bounding box center [669, 166] width 70 height 70
click at [736, 244] on button "show sentence" at bounding box center [715, 244] width 84 height 38
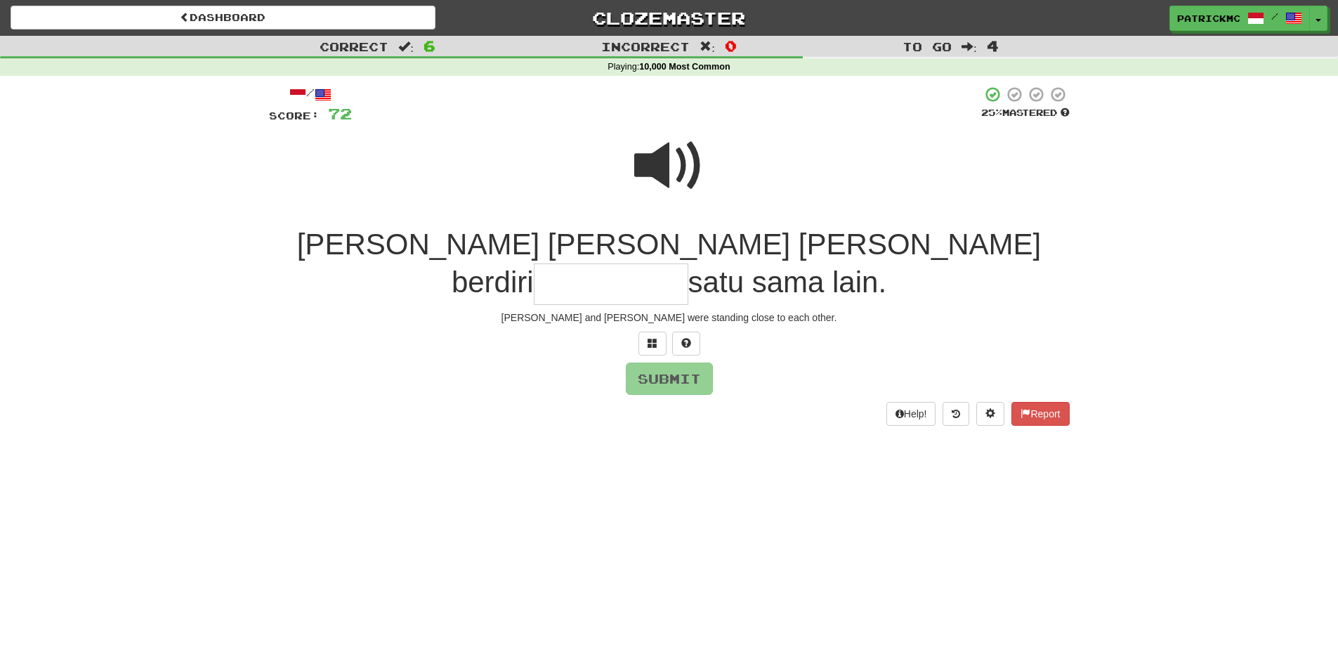
drag, startPoint x: 647, startPoint y: 173, endPoint x: 671, endPoint y: 173, distance: 24.6
click at [648, 173] on span at bounding box center [669, 166] width 70 height 70
click at [688, 263] on input "text" at bounding box center [611, 283] width 155 height 41
type input "**********"
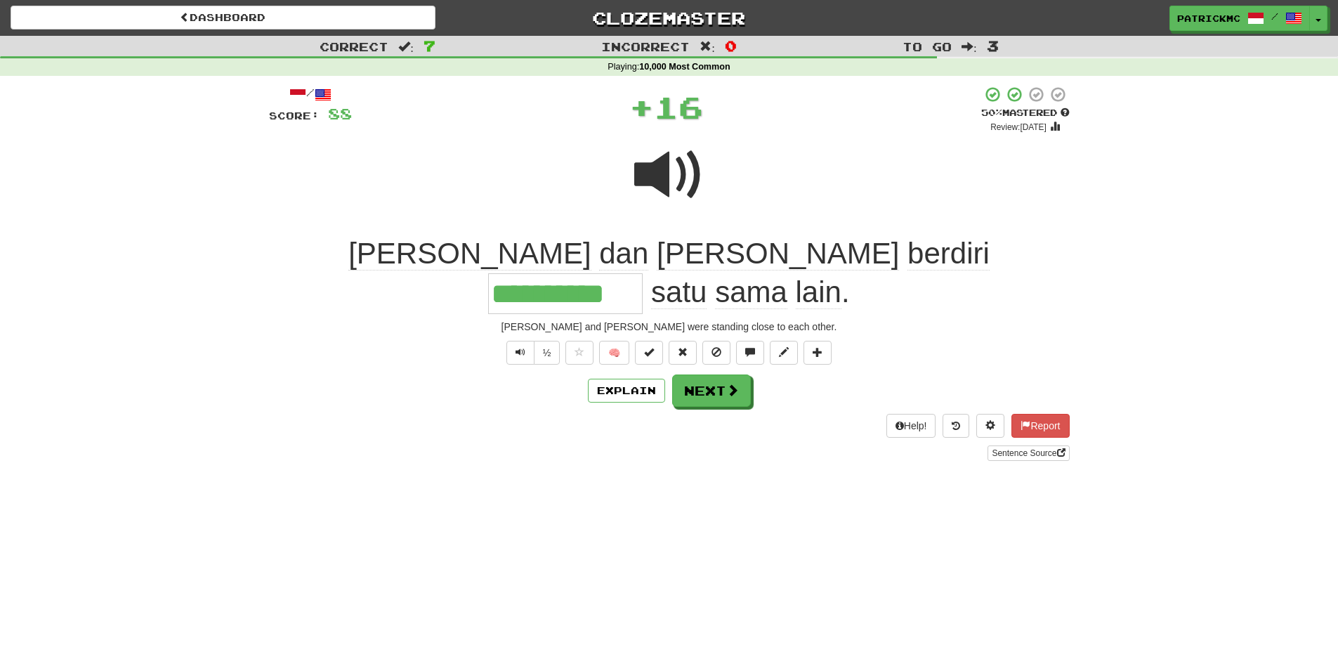
click at [749, 374] on div "Explain Next" at bounding box center [669, 390] width 801 height 32
click at [744, 375] on button "Next" at bounding box center [712, 391] width 79 height 32
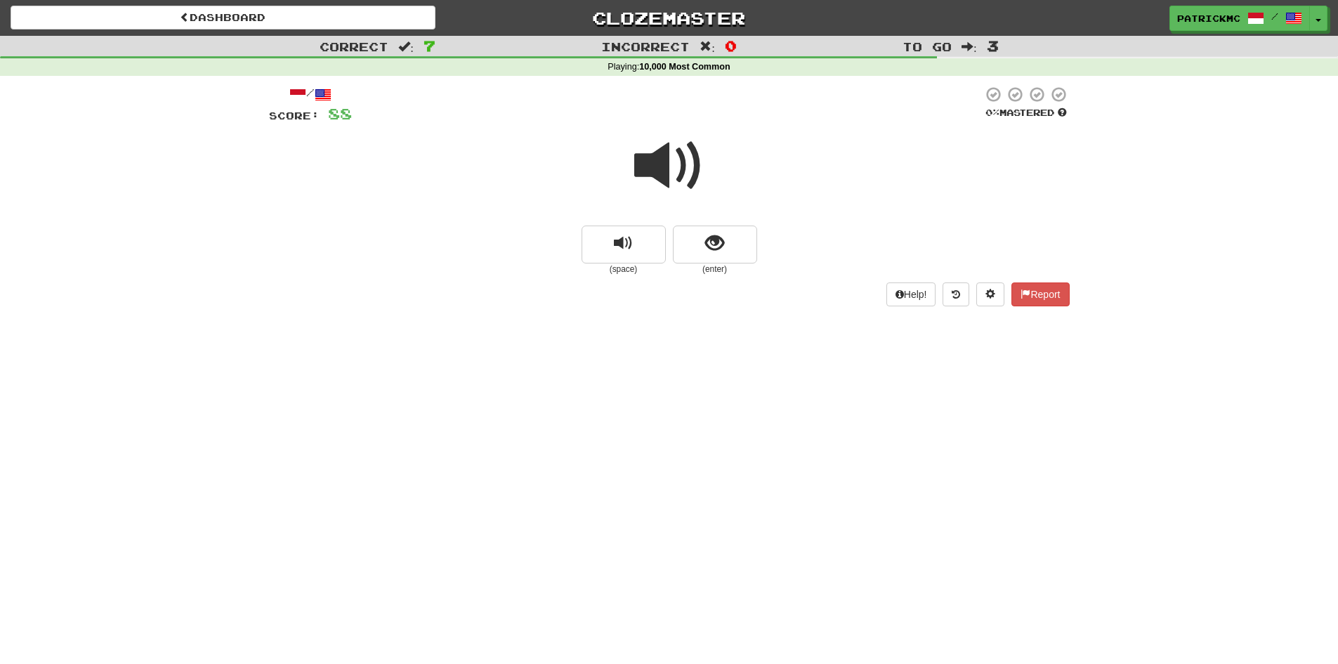
click at [681, 162] on span at bounding box center [669, 166] width 70 height 70
click at [717, 239] on span "show sentence" at bounding box center [714, 243] width 19 height 19
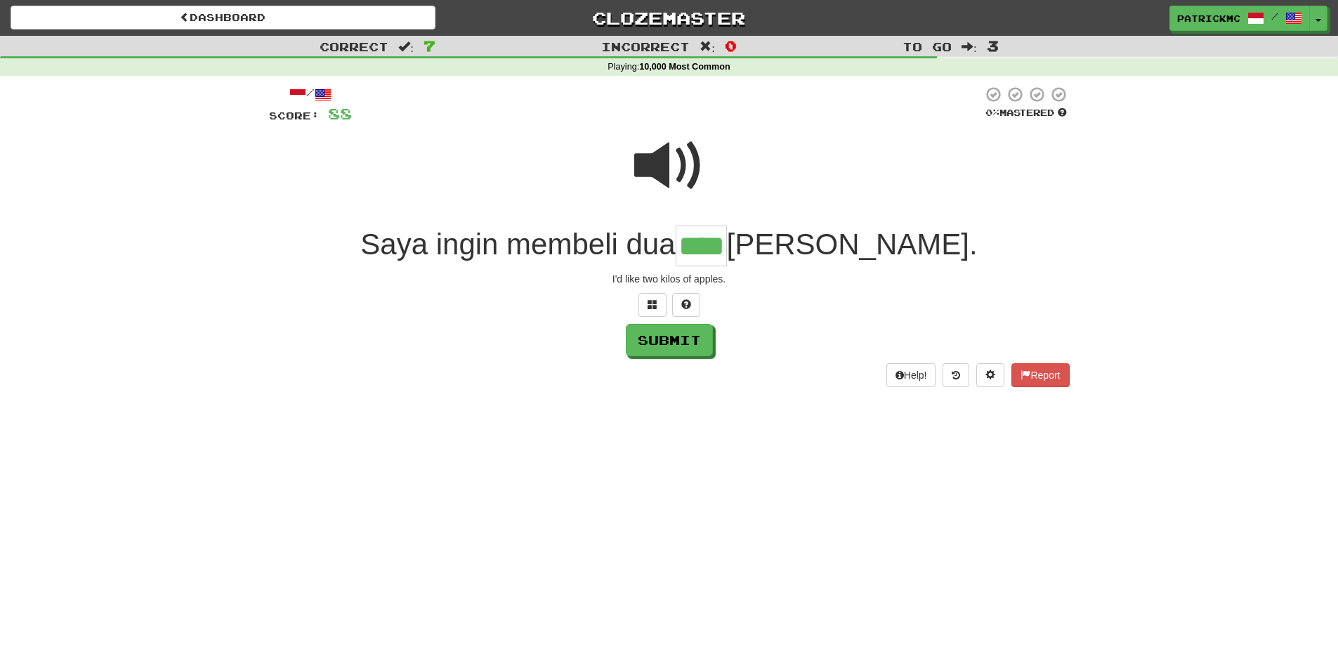
type input "****"
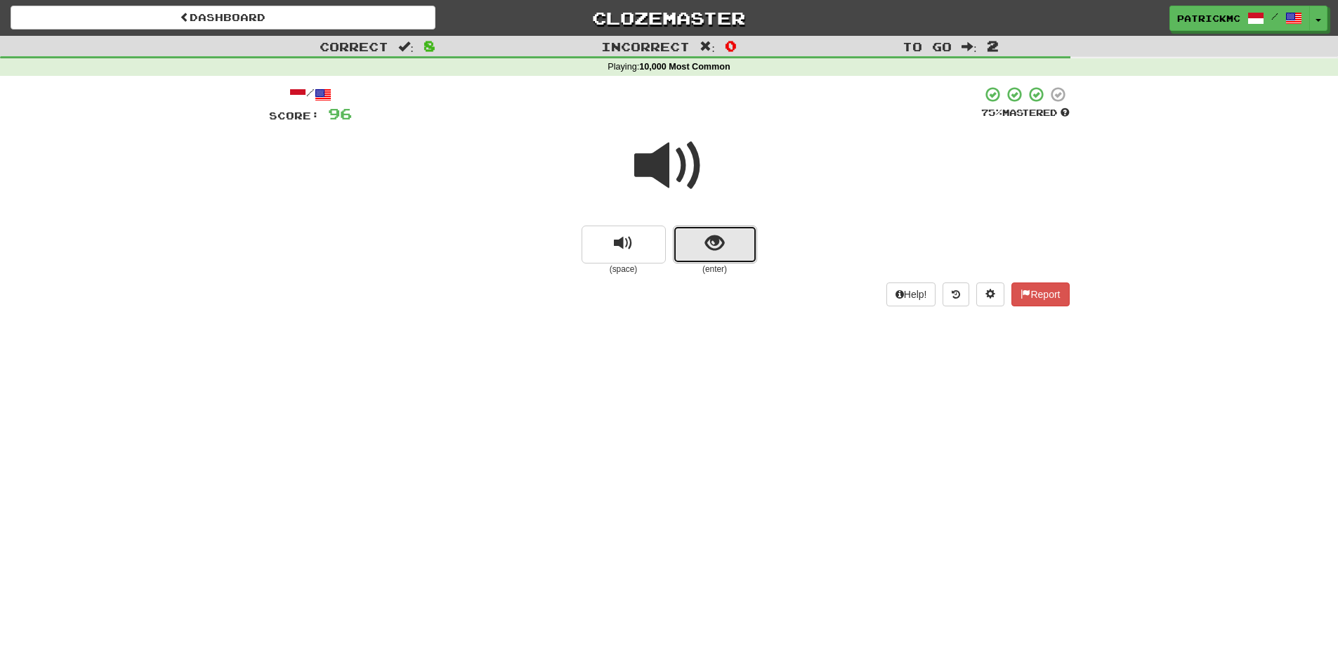
click at [737, 255] on button "show sentence" at bounding box center [715, 244] width 84 height 38
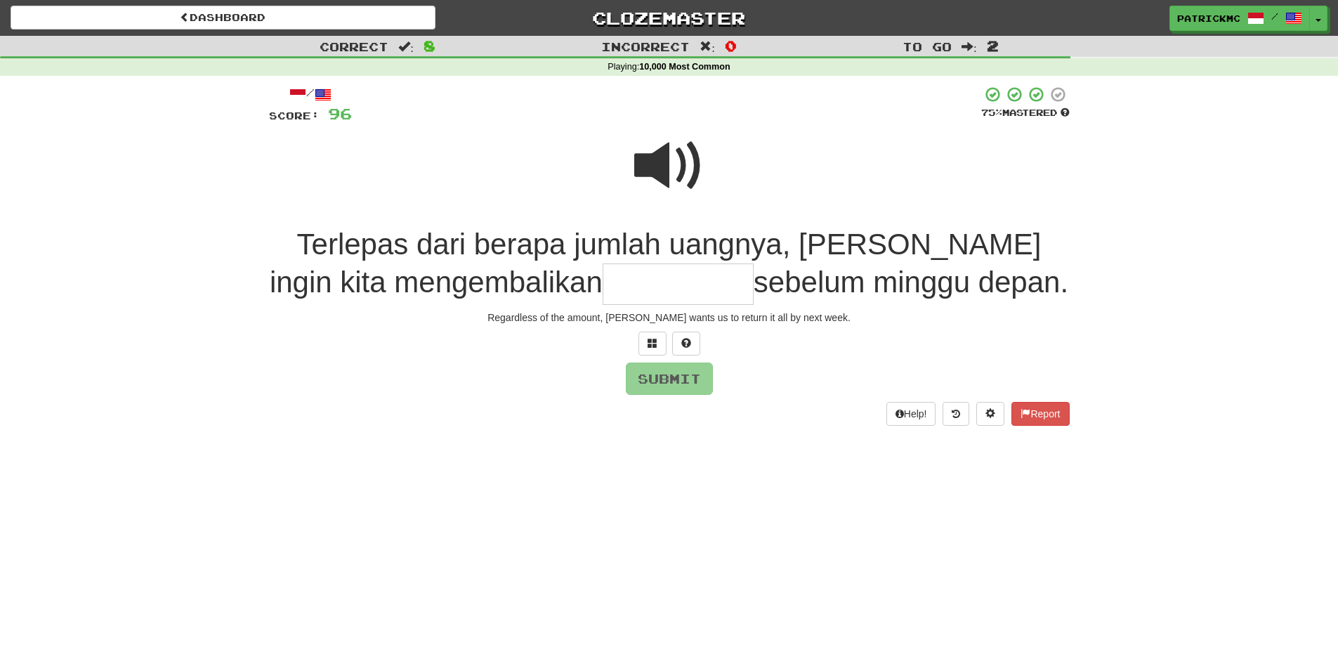
click at [685, 176] on span at bounding box center [669, 166] width 70 height 70
click at [623, 281] on input "text" at bounding box center [678, 283] width 151 height 41
click at [657, 169] on span at bounding box center [669, 166] width 70 height 70
click at [635, 291] on input "****" at bounding box center [678, 283] width 151 height 41
click at [667, 171] on span at bounding box center [669, 166] width 70 height 70
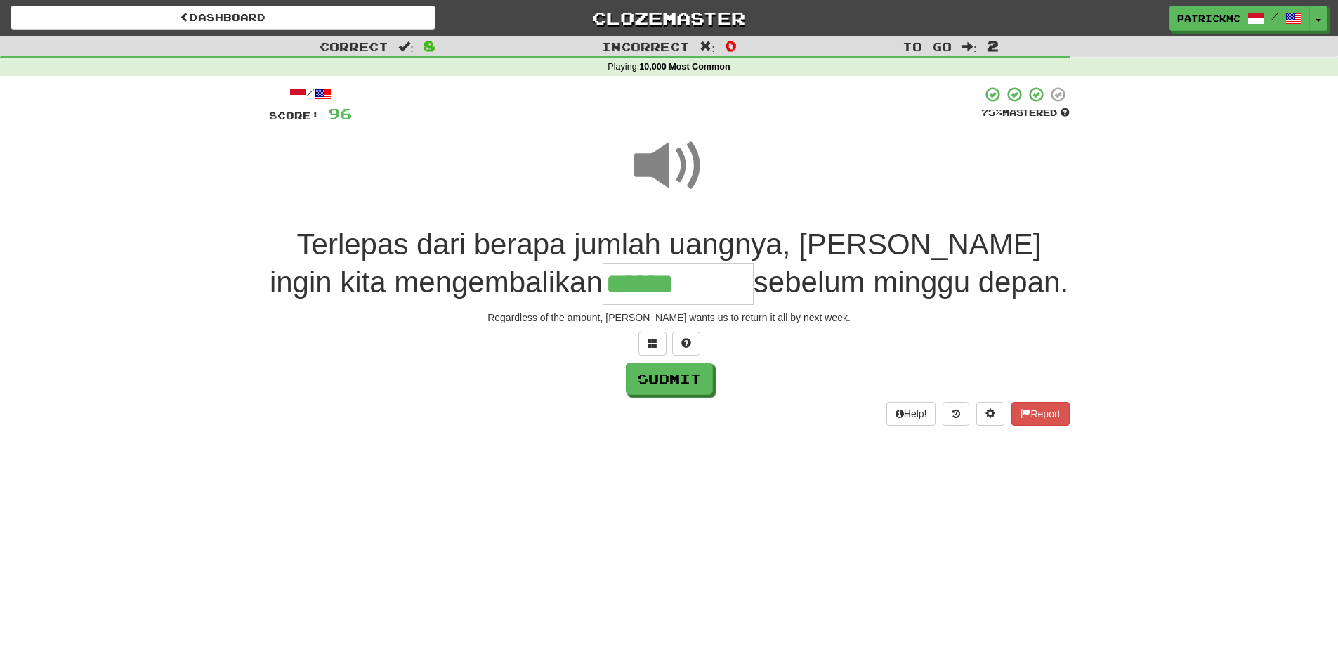
click at [654, 289] on input "******" at bounding box center [678, 283] width 151 height 41
type input "**********"
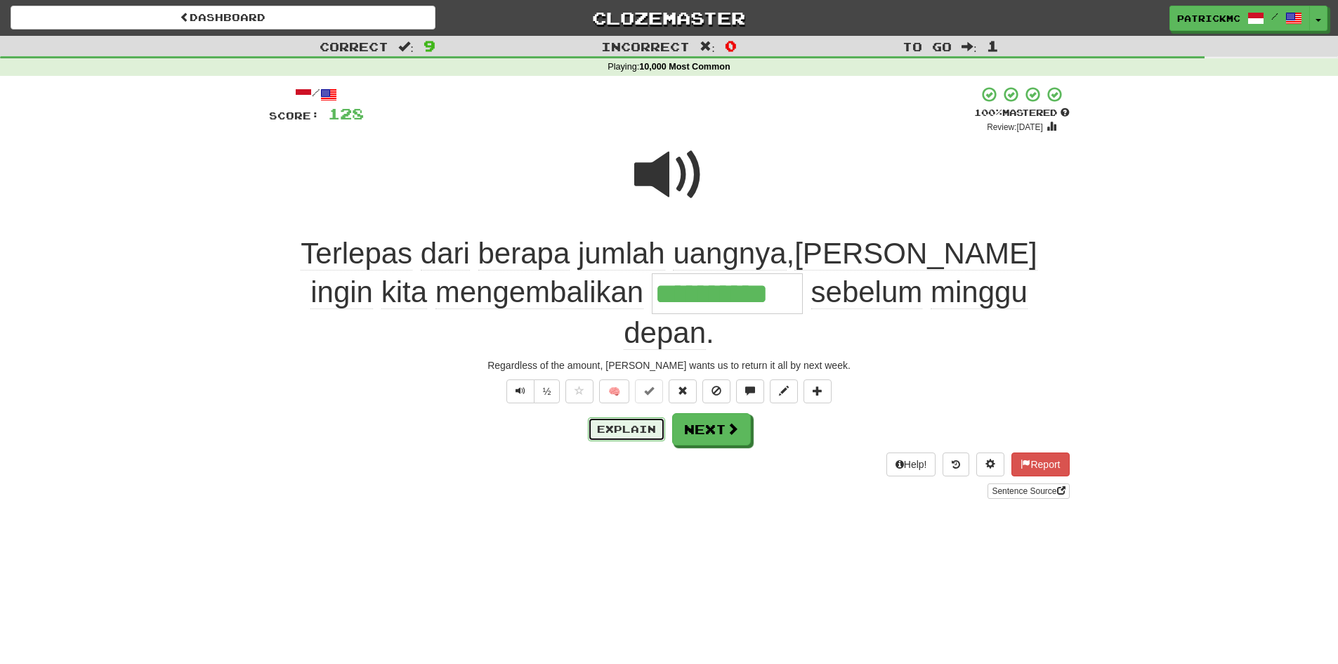
click at [638, 417] on button "Explain" at bounding box center [626, 429] width 77 height 24
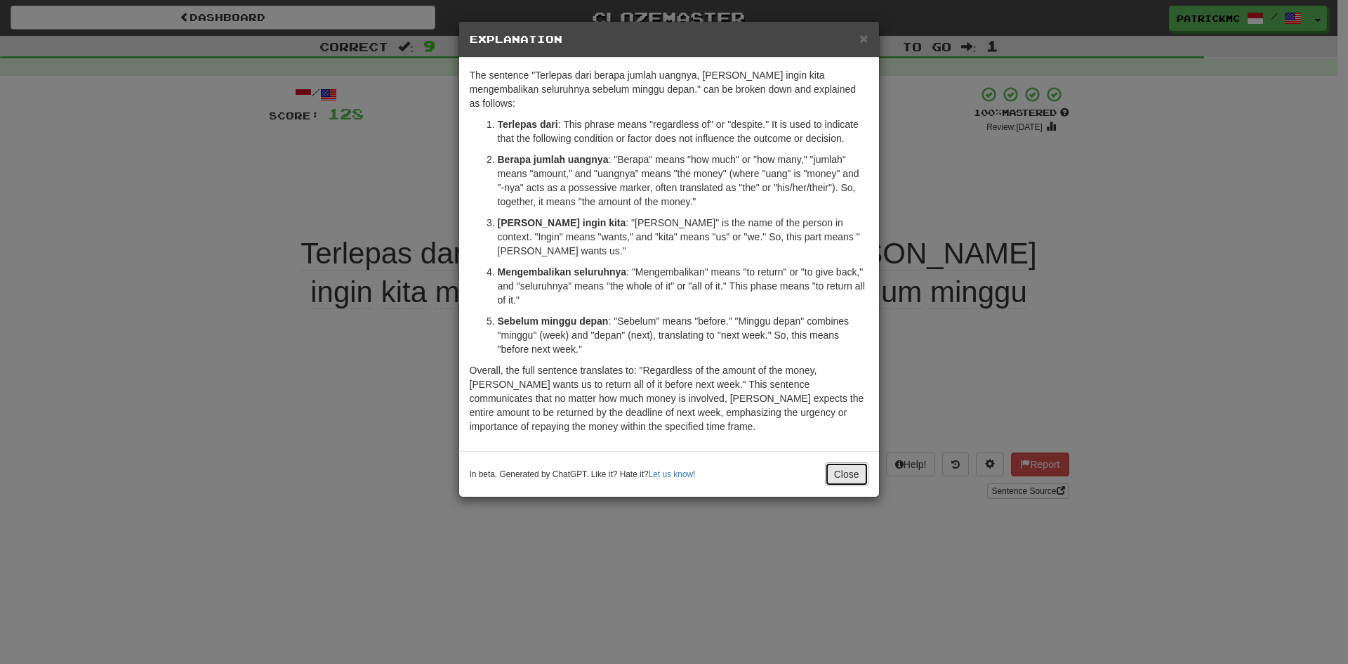
click at [851, 462] on button "Close" at bounding box center [847, 474] width 44 height 24
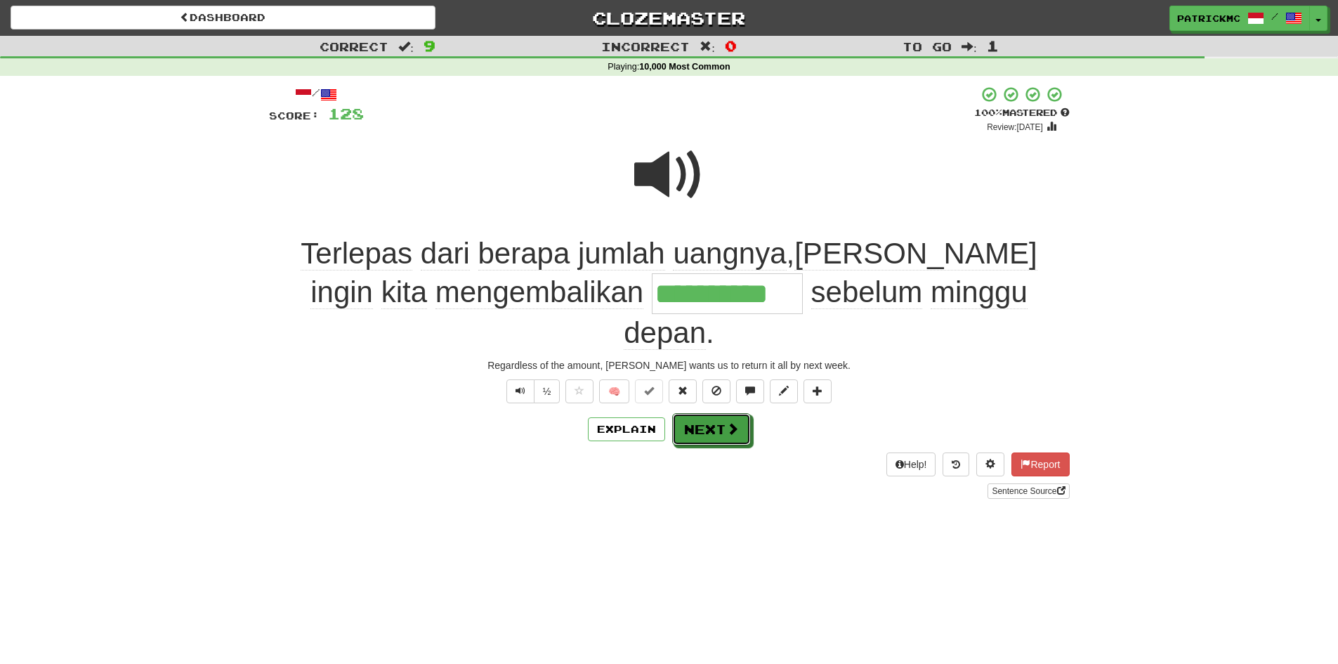
drag, startPoint x: 700, startPoint y: 391, endPoint x: 720, endPoint y: 389, distance: 20.5
click at [701, 413] on button "Next" at bounding box center [711, 429] width 79 height 32
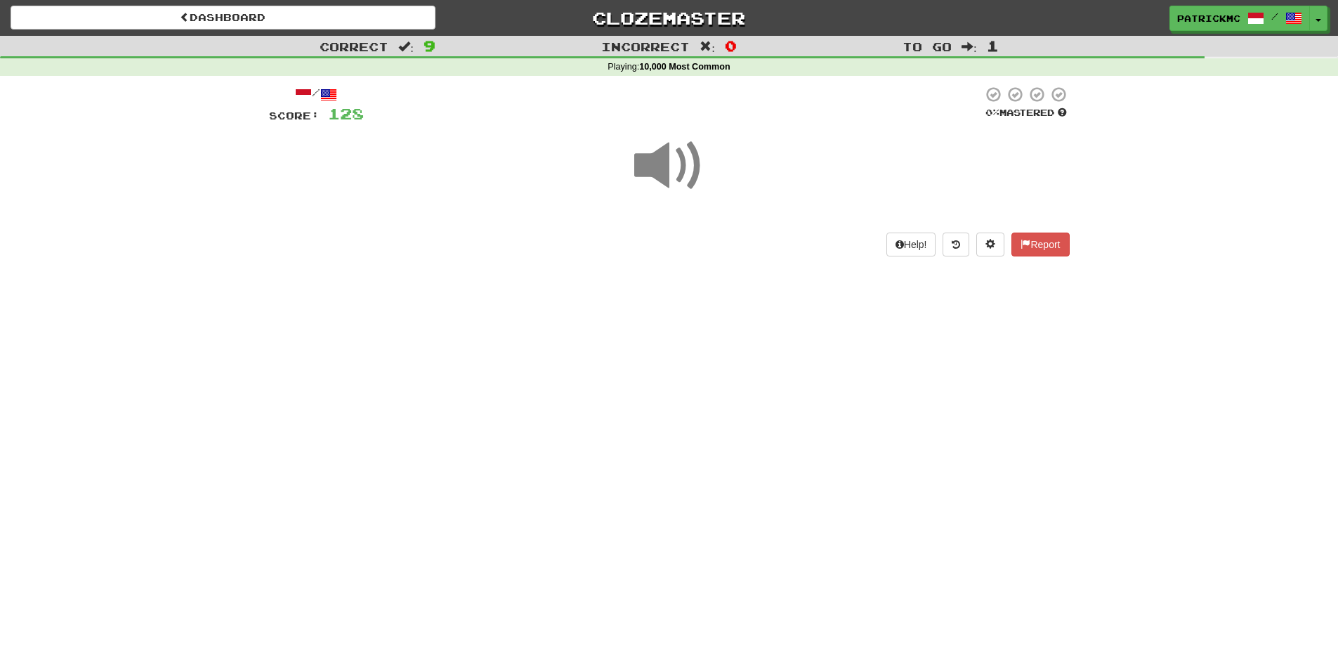
click at [675, 155] on span at bounding box center [669, 166] width 70 height 70
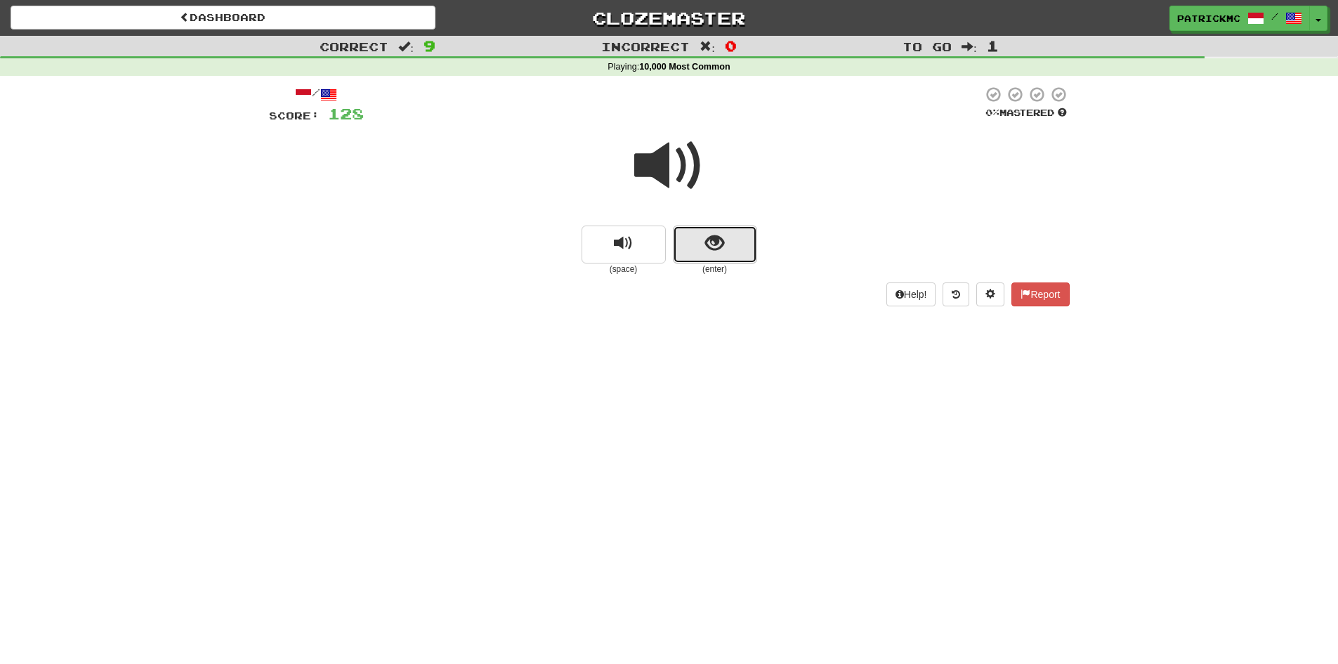
click at [730, 251] on button "show sentence" at bounding box center [715, 244] width 84 height 38
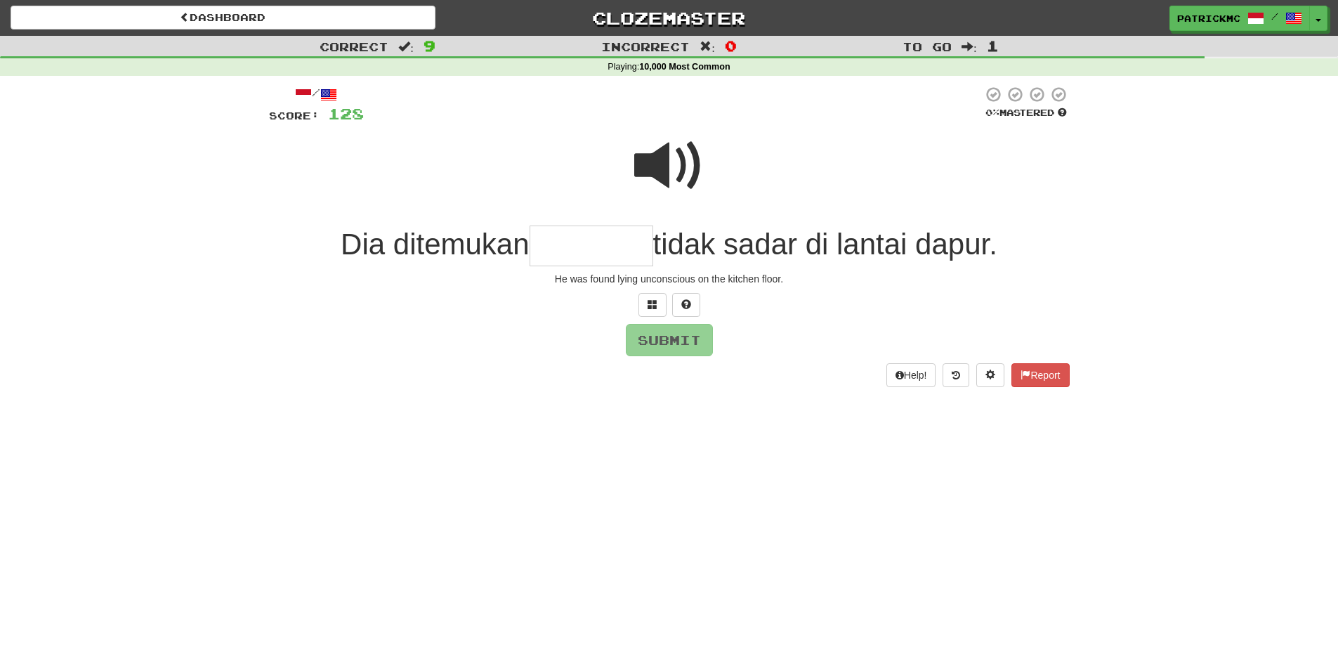
click at [664, 177] on span at bounding box center [669, 166] width 70 height 70
click at [655, 182] on span at bounding box center [669, 166] width 70 height 70
click at [607, 230] on input "text" at bounding box center [592, 245] width 124 height 41
click at [664, 164] on span at bounding box center [669, 166] width 70 height 70
click at [612, 243] on input "*****" at bounding box center [592, 245] width 124 height 41
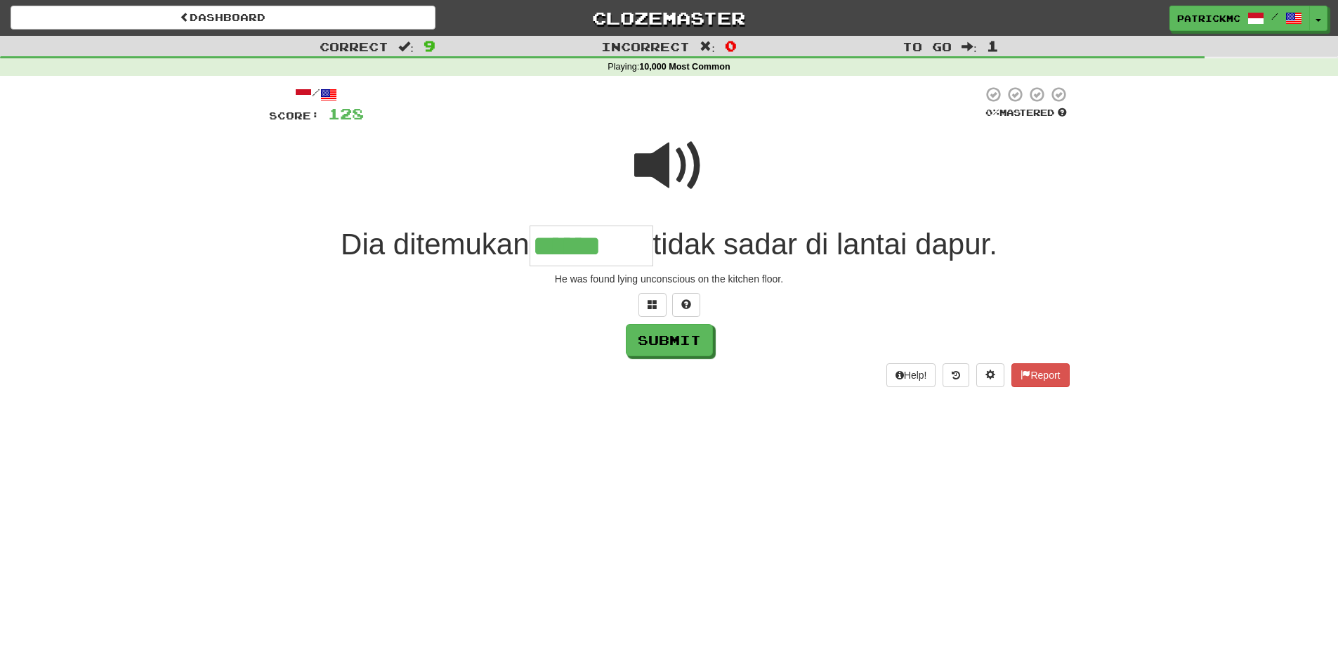
click at [675, 166] on span at bounding box center [669, 166] width 70 height 70
click at [625, 242] on input "******" at bounding box center [592, 245] width 124 height 41
type input "*********"
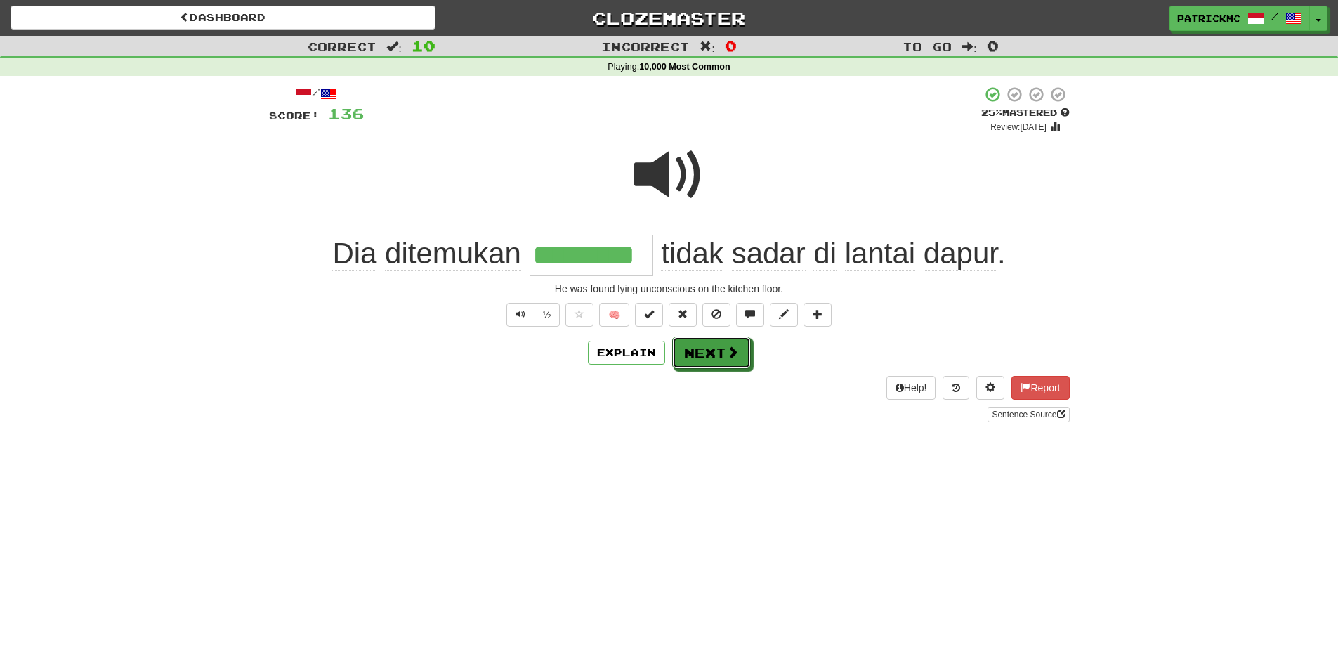
click at [721, 348] on button "Next" at bounding box center [711, 352] width 79 height 32
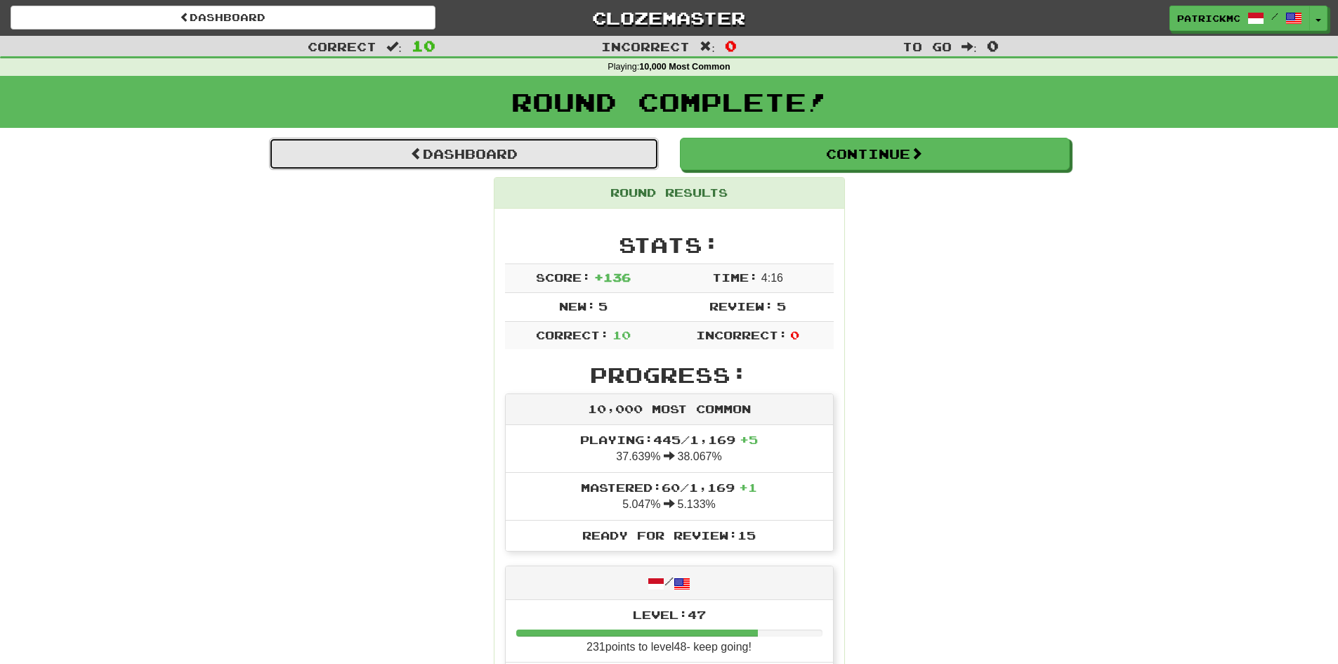
click at [461, 152] on link "Dashboard" at bounding box center [464, 154] width 390 height 32
